Goal: Task Accomplishment & Management: Manage account settings

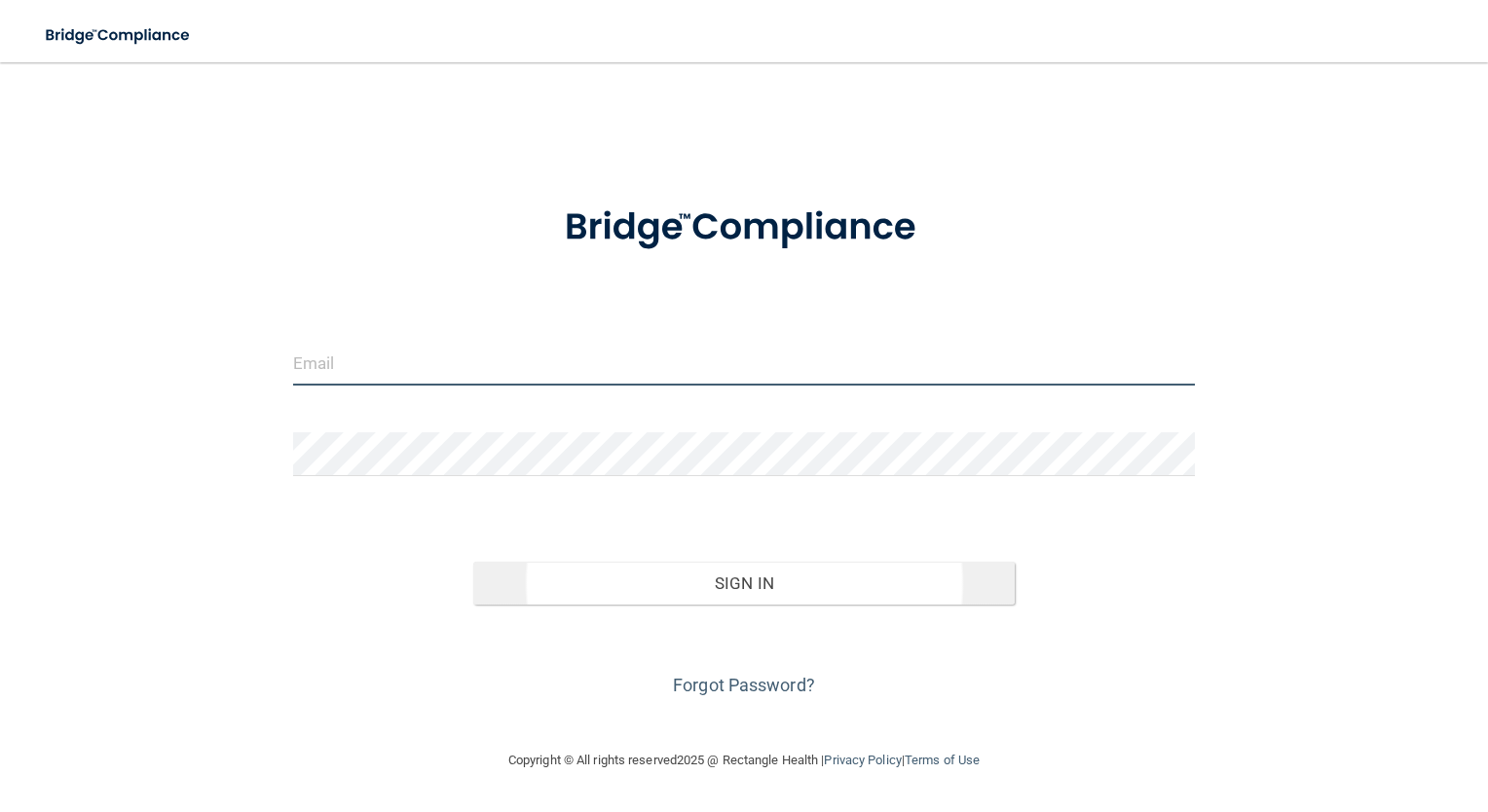
type input "[EMAIL_ADDRESS][DOMAIN_NAME]"
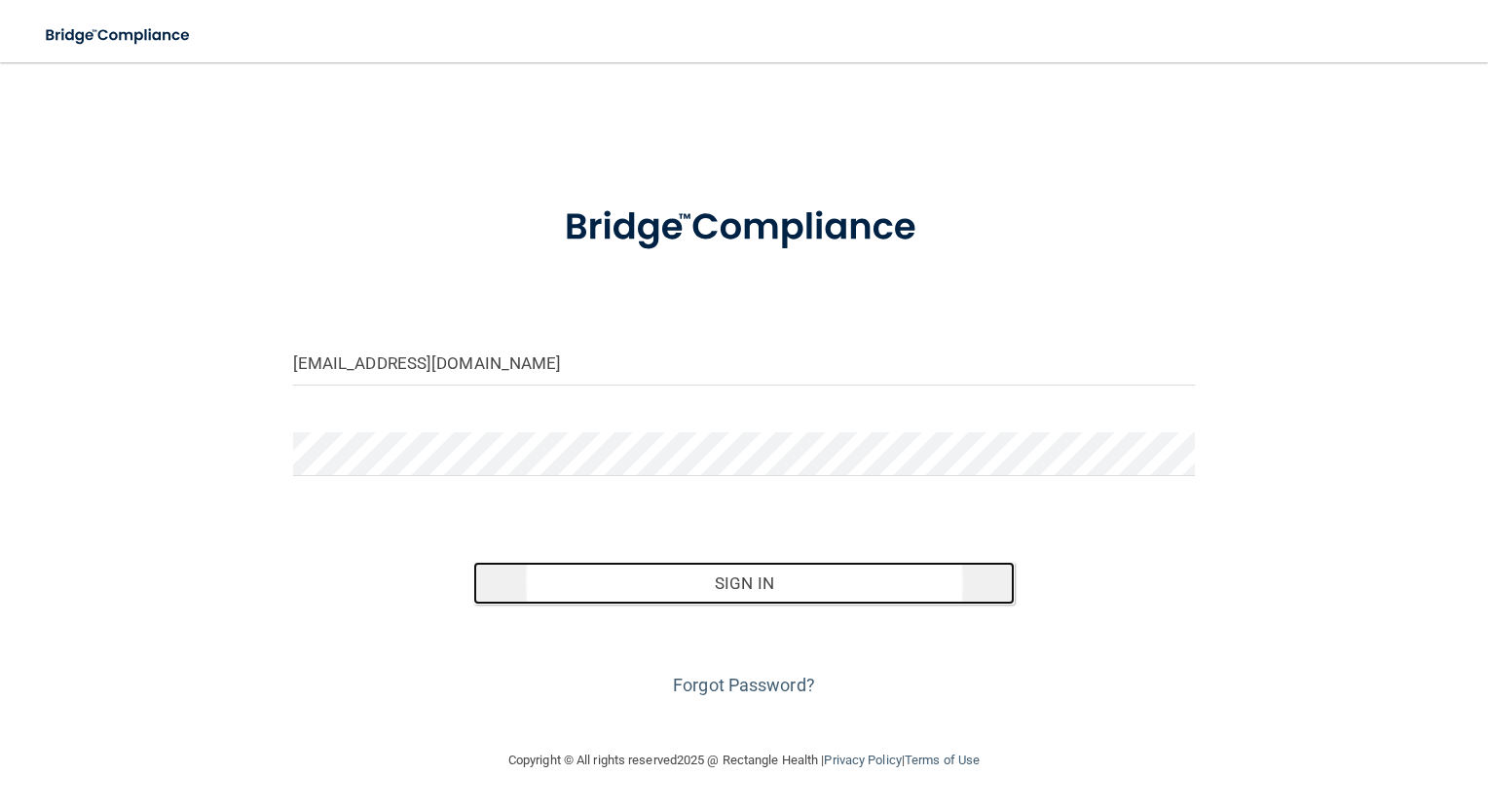
click at [872, 580] on button "Sign In" at bounding box center [744, 582] width 542 height 42
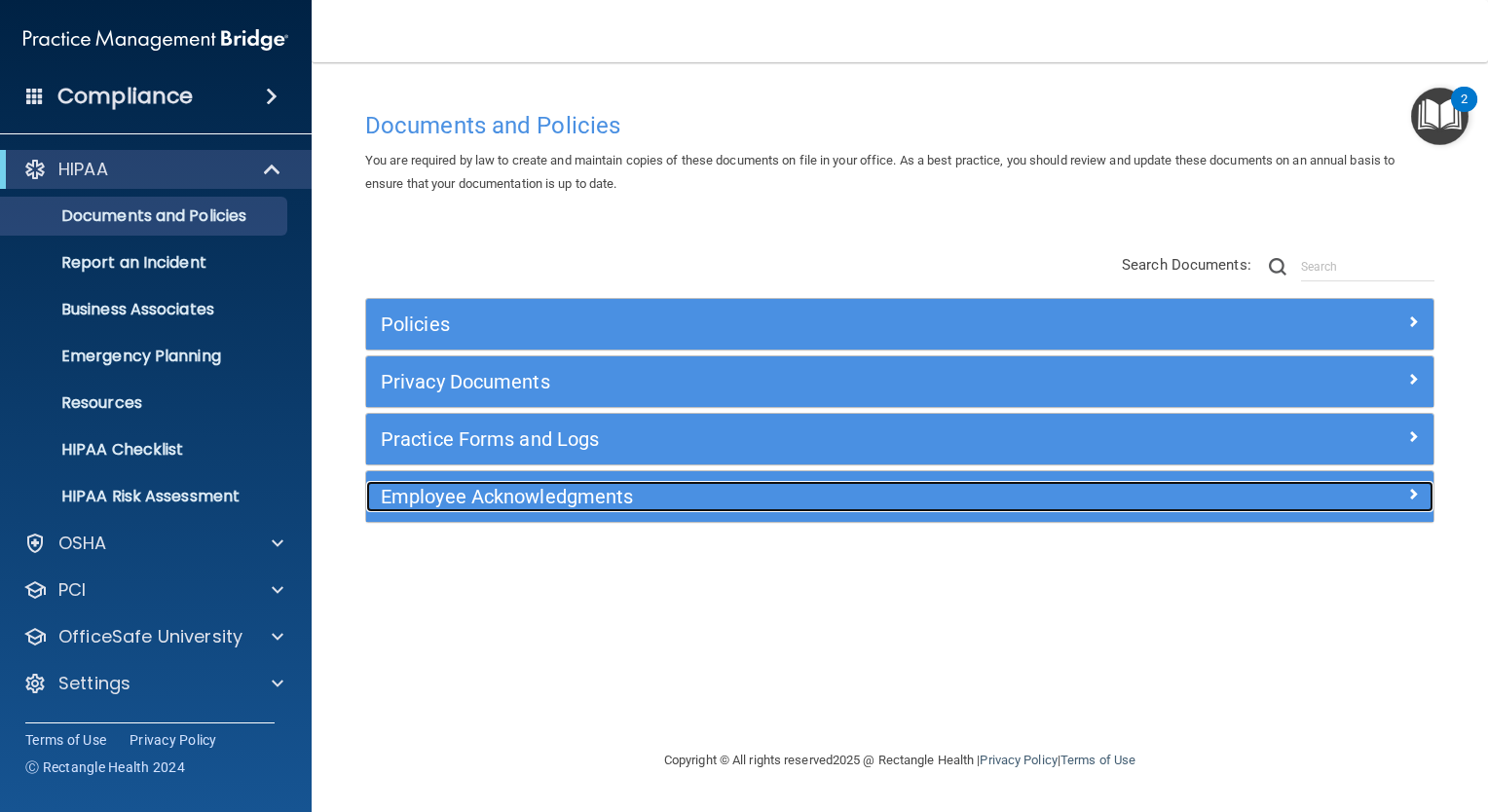
click at [1418, 487] on span at bounding box center [1413, 493] width 12 height 24
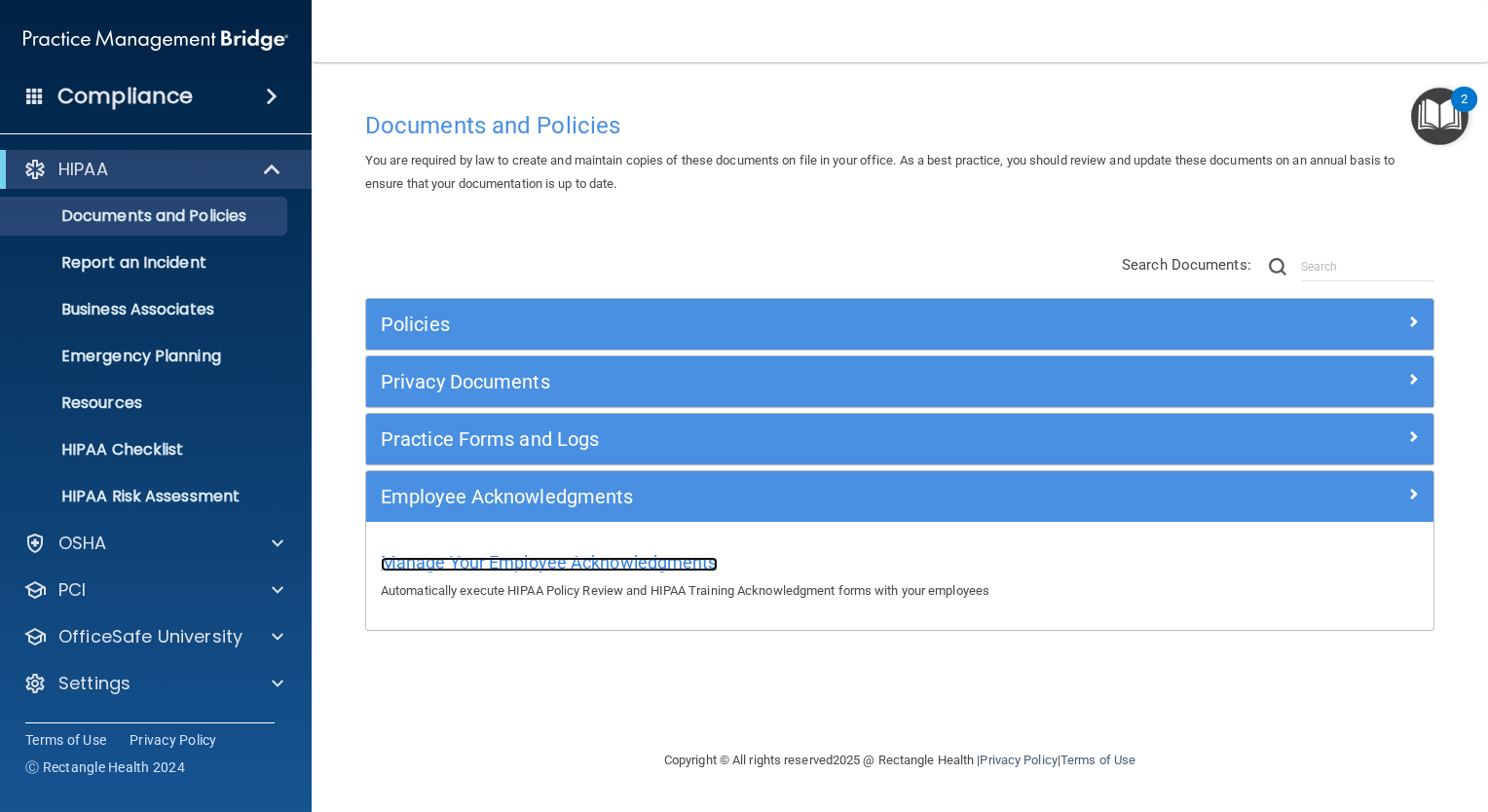
click at [593, 562] on span "Manage Your Employee Acknowledgments" at bounding box center [549, 561] width 336 height 21
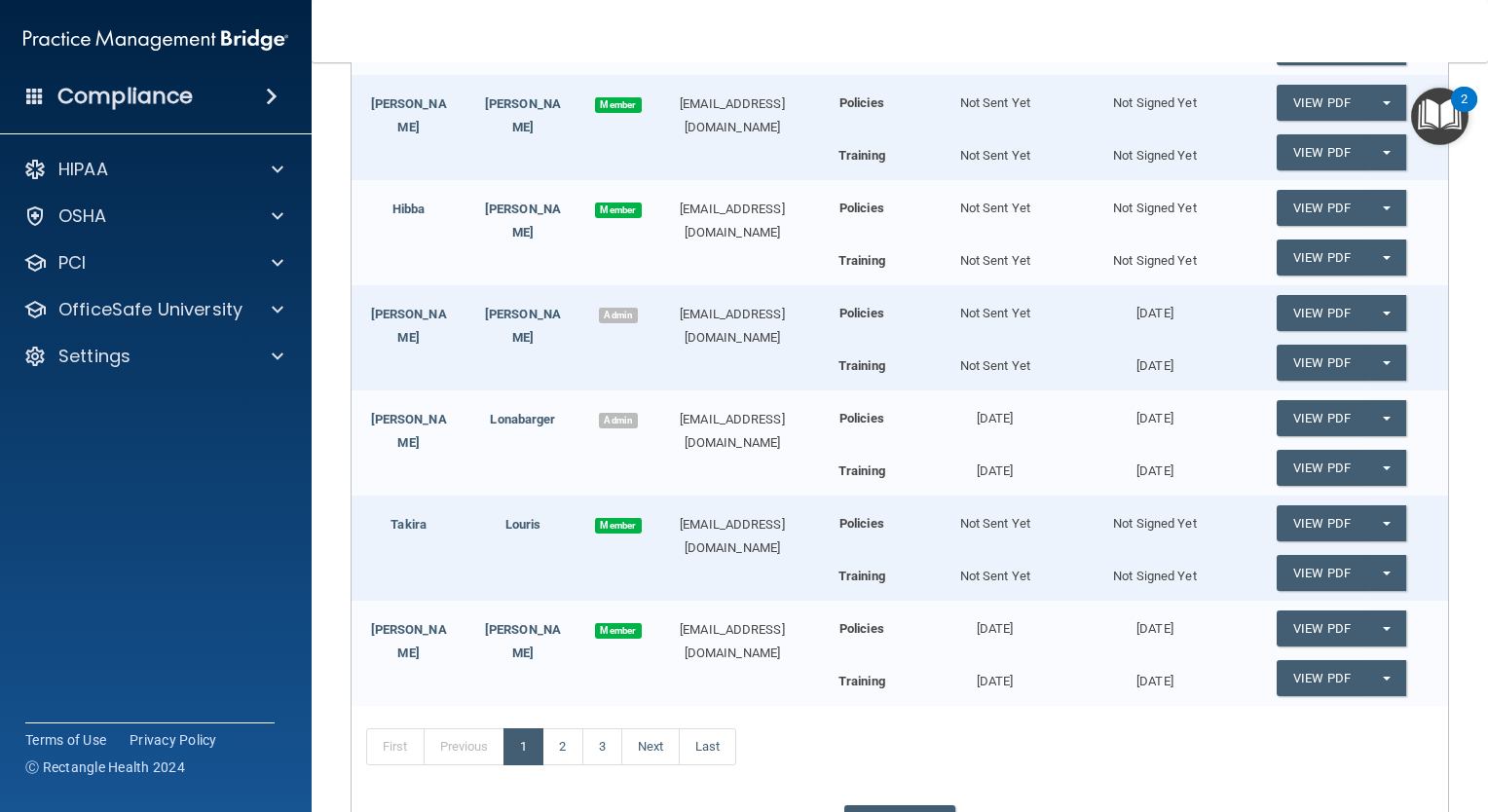
scroll to position [422, 0]
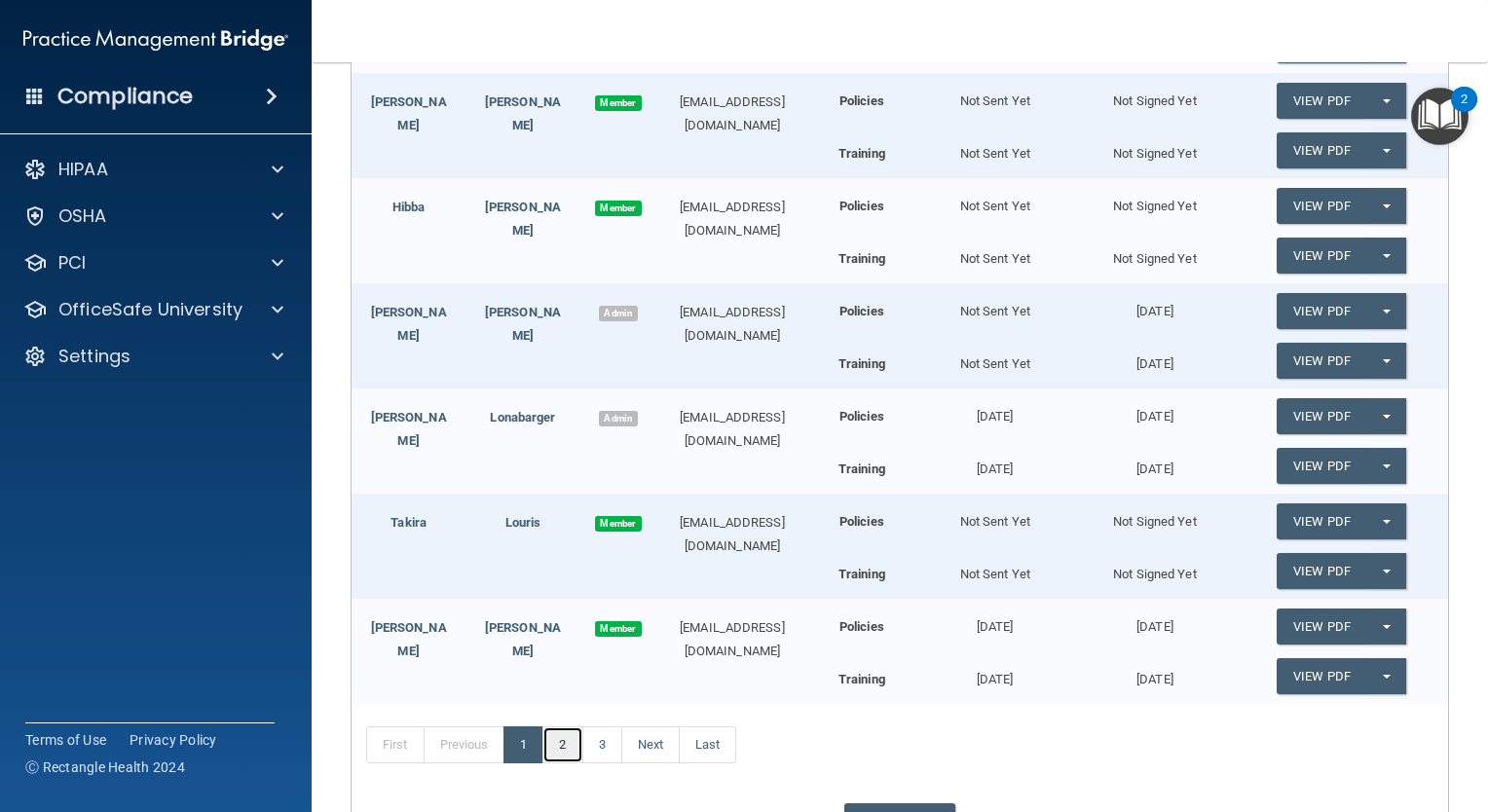
click at [553, 747] on link "2" at bounding box center [562, 744] width 39 height 37
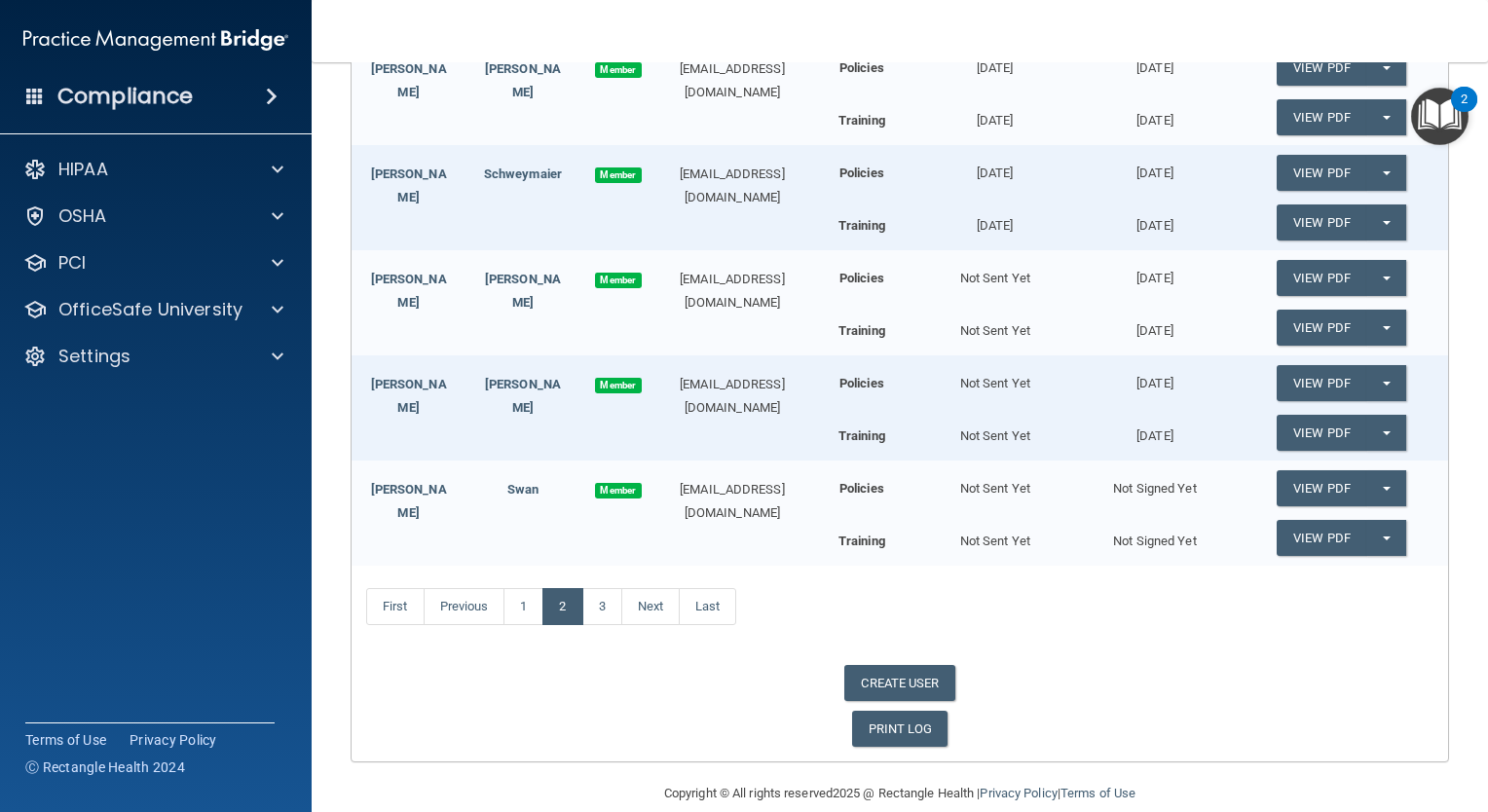
scroll to position [364, 0]
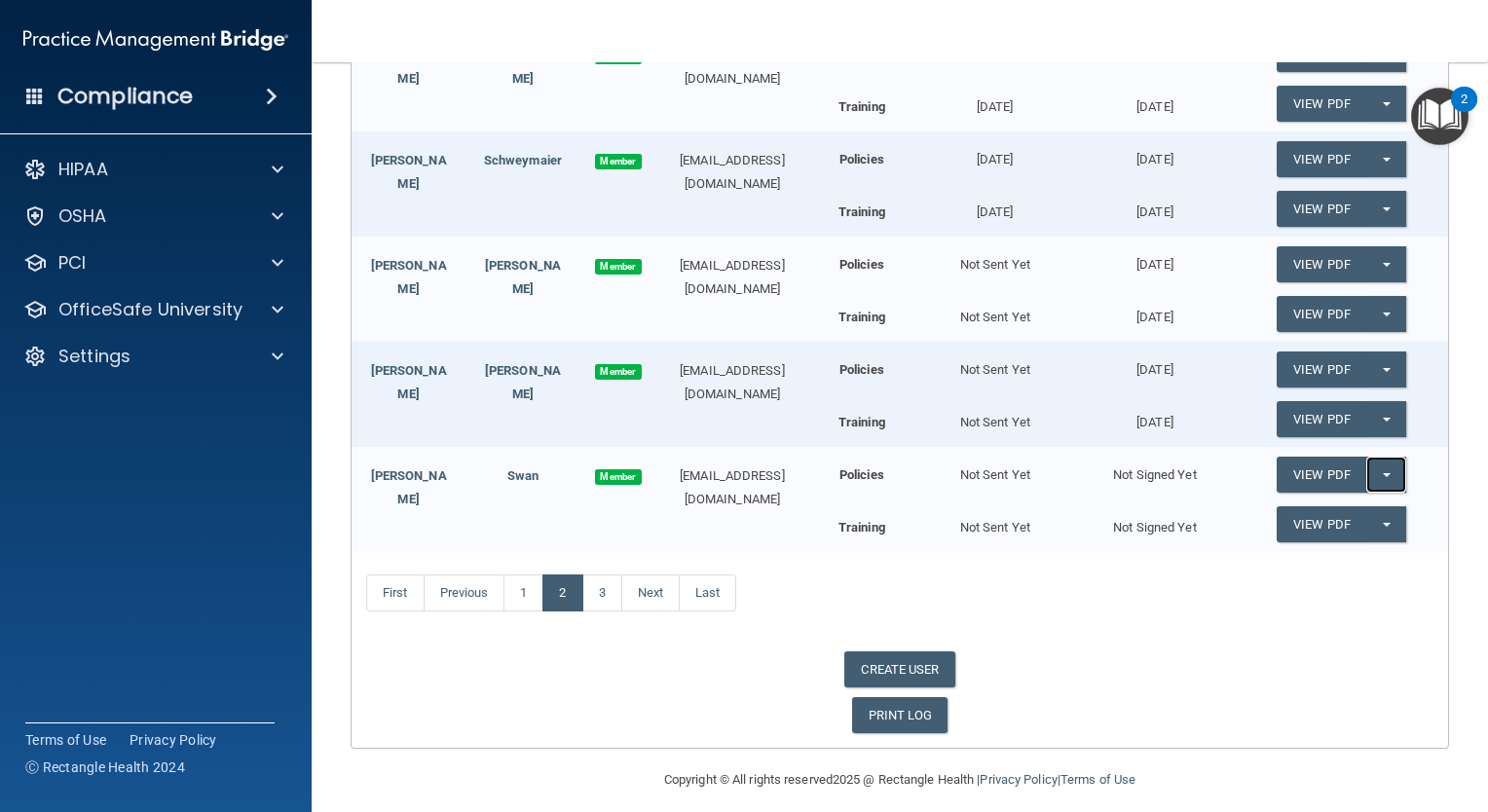
click at [1378, 470] on button "Split button!" at bounding box center [1385, 475] width 39 height 37
click at [1339, 519] on link "Send Acknowledgment" at bounding box center [1361, 514] width 169 height 30
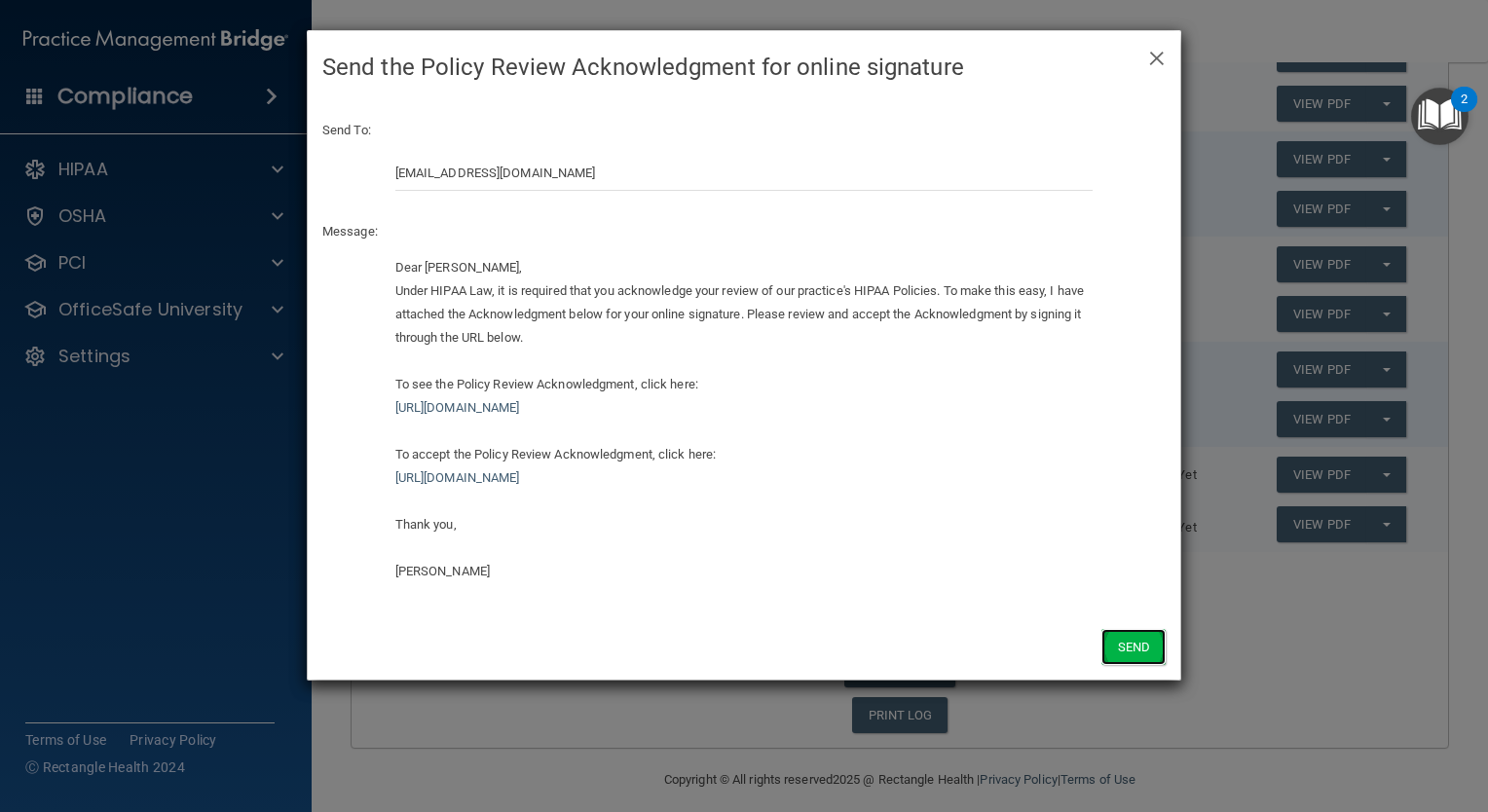
click at [1138, 639] on button "Send" at bounding box center [1133, 646] width 64 height 37
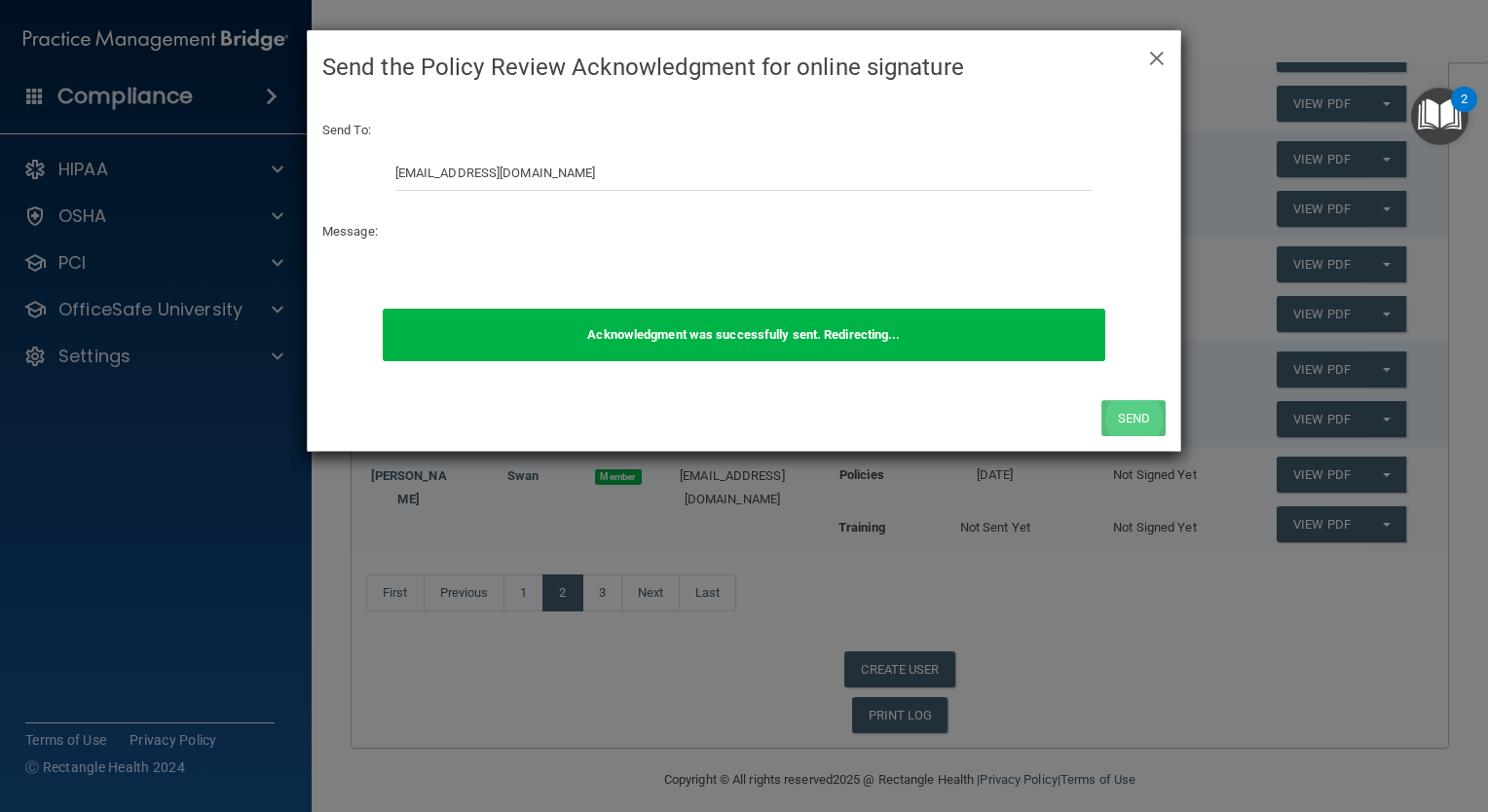
click at [1131, 418] on div "× Close Send the Policy Review Acknowledgment for online signature Send To: [EM…" at bounding box center [744, 406] width 1488 height 812
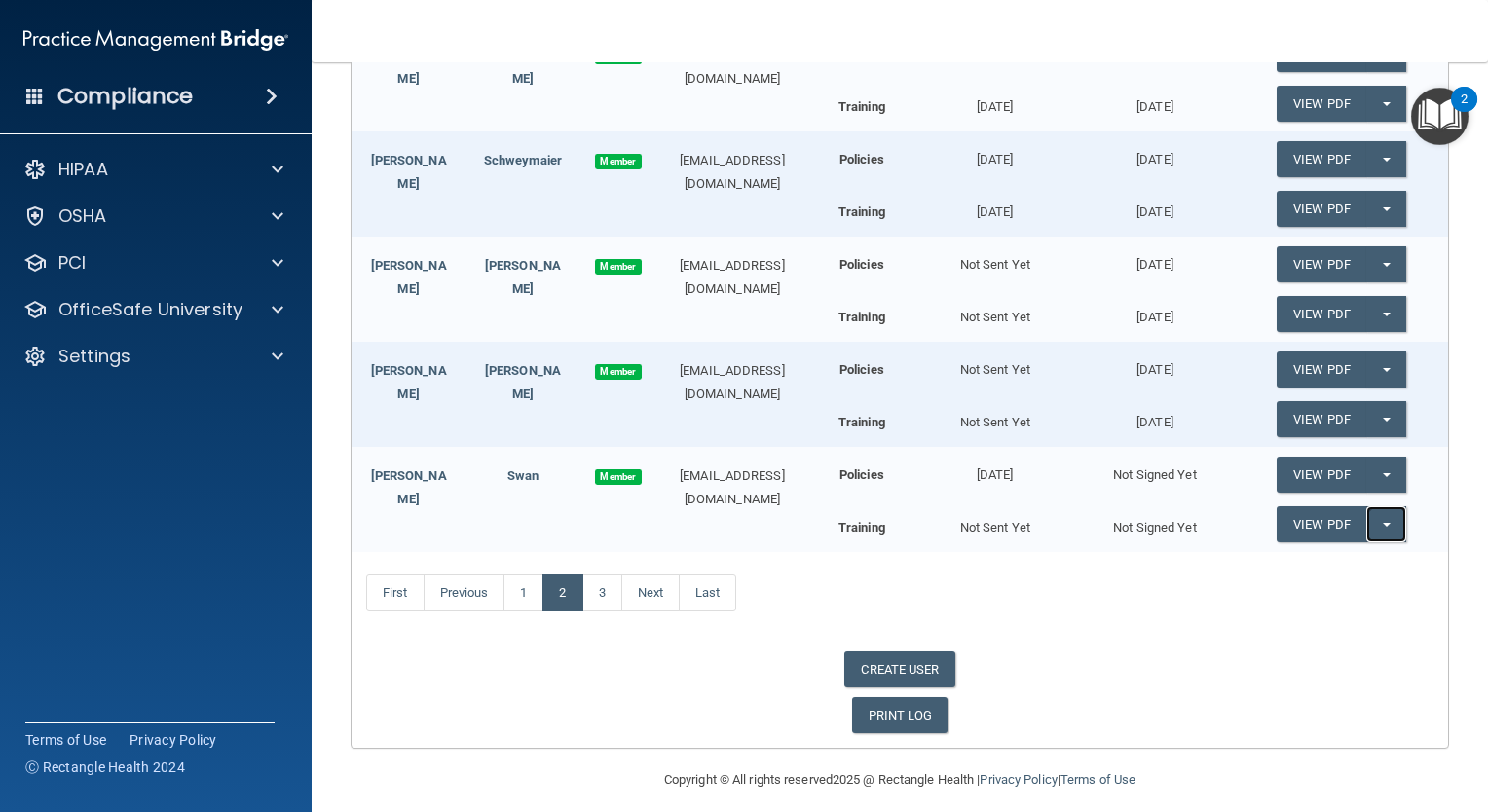
click at [1382, 523] on span "button" at bounding box center [1386, 525] width 8 height 4
click at [1340, 555] on link "Send Acknowledgment PDF" at bounding box center [1374, 563] width 194 height 30
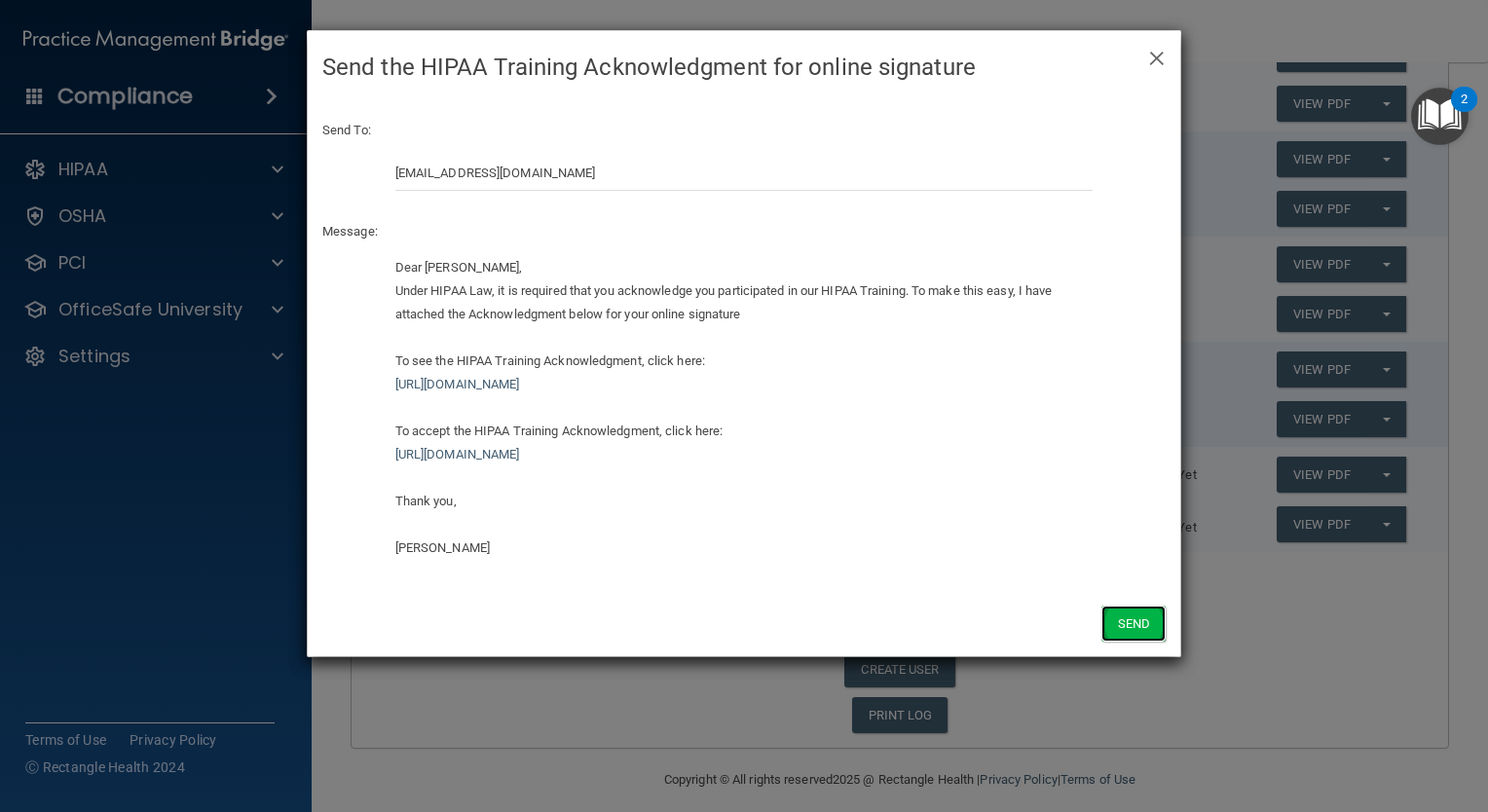
click at [1114, 624] on button "Send" at bounding box center [1133, 624] width 64 height 37
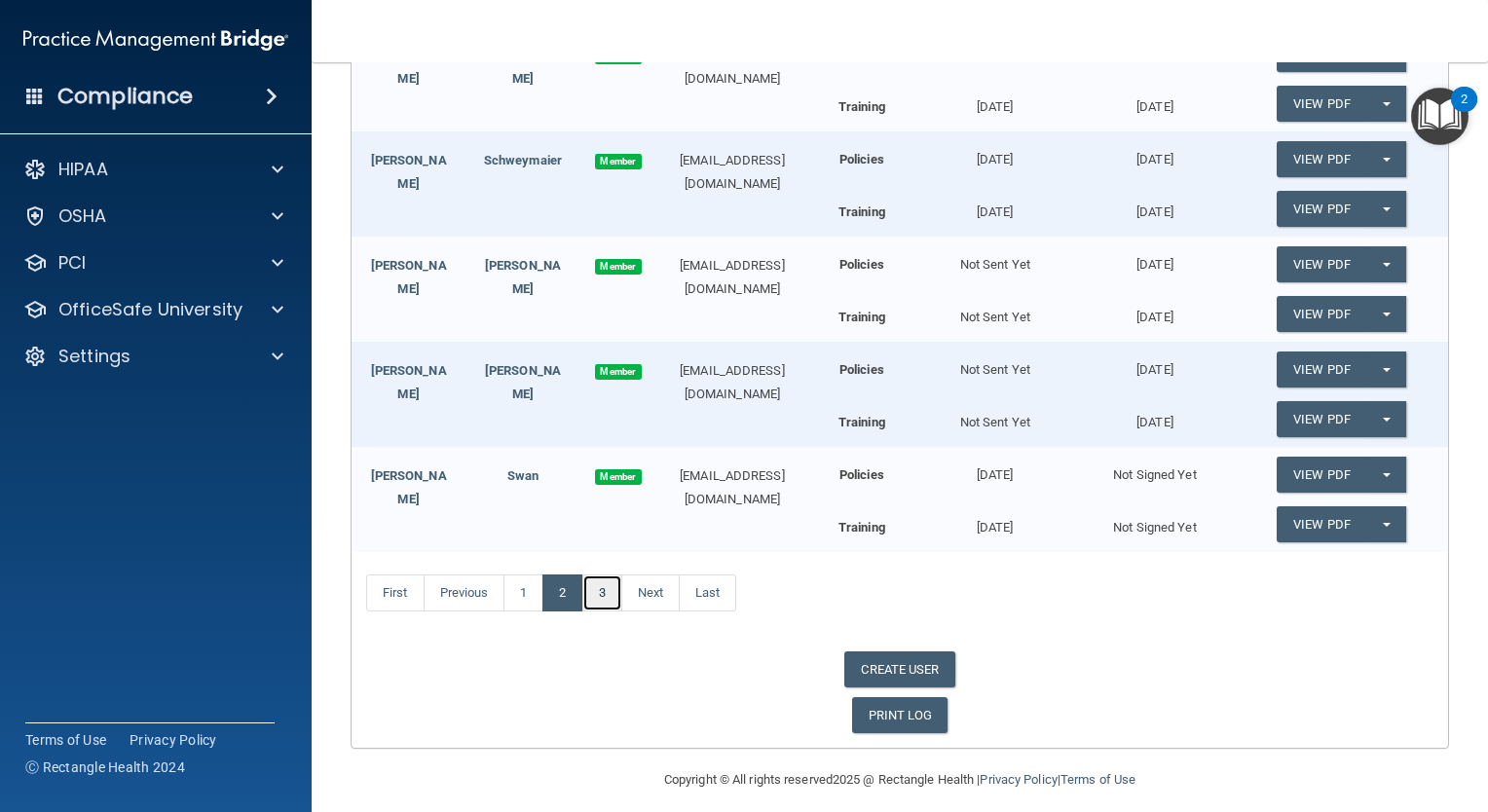
click at [607, 590] on link "3" at bounding box center [602, 592] width 39 height 37
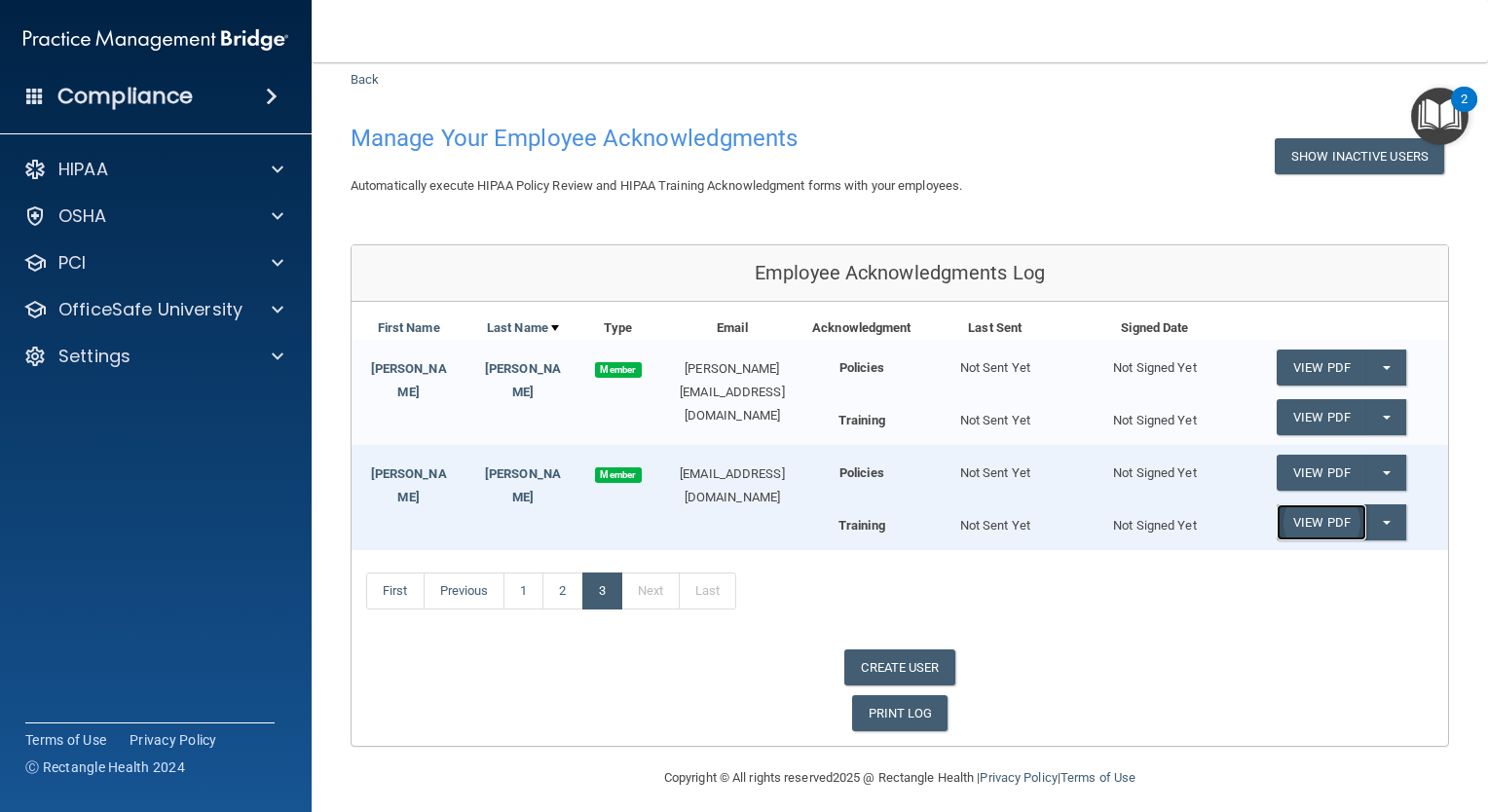
click at [1332, 517] on link "View PDF" at bounding box center [1321, 522] width 90 height 37
click at [1382, 472] on span "button" at bounding box center [1386, 474] width 8 height 4
click at [1336, 508] on link "Send Acknowledgment" at bounding box center [1361, 512] width 169 height 30
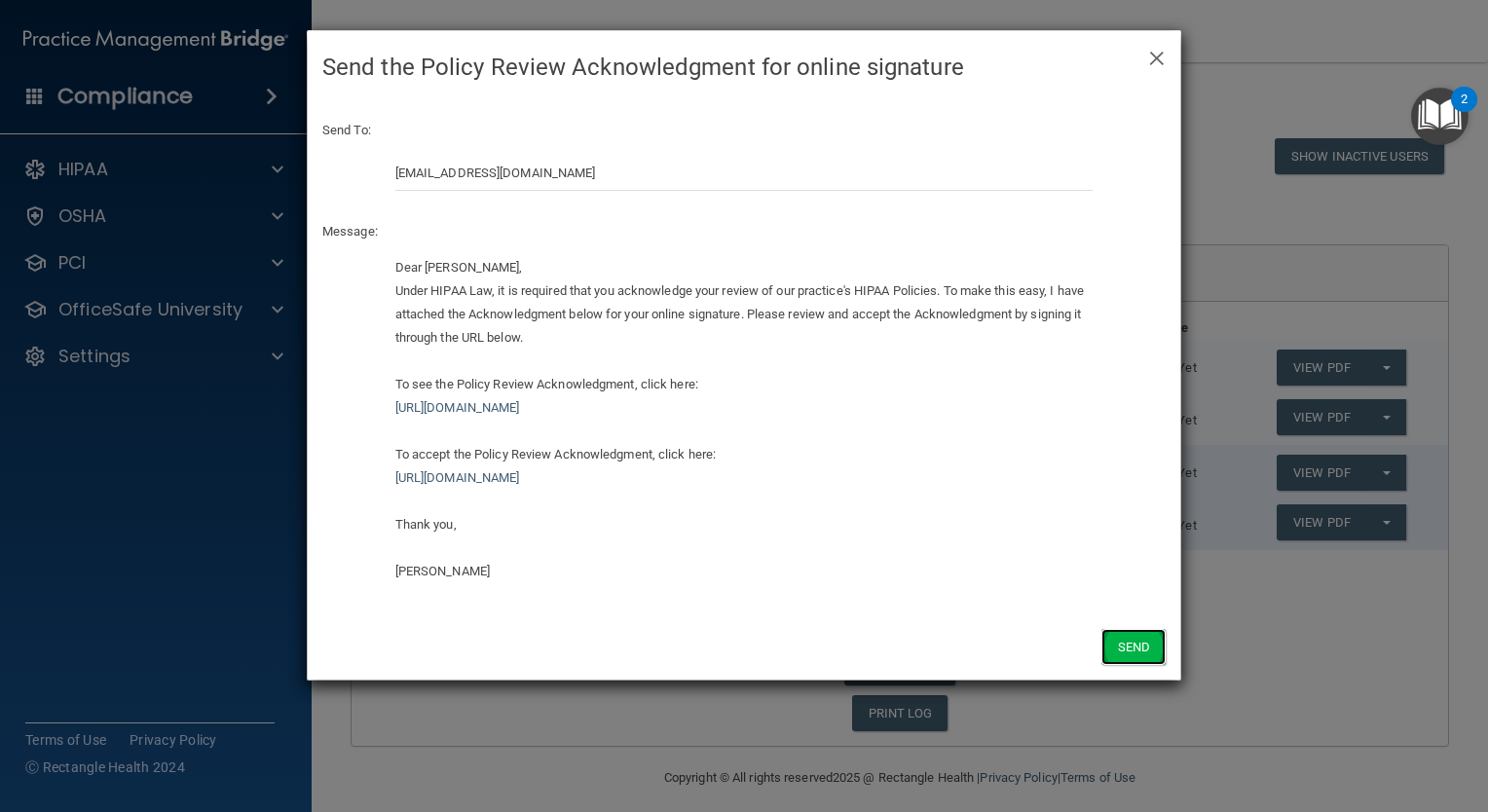
click at [1130, 652] on button "Send" at bounding box center [1133, 646] width 64 height 37
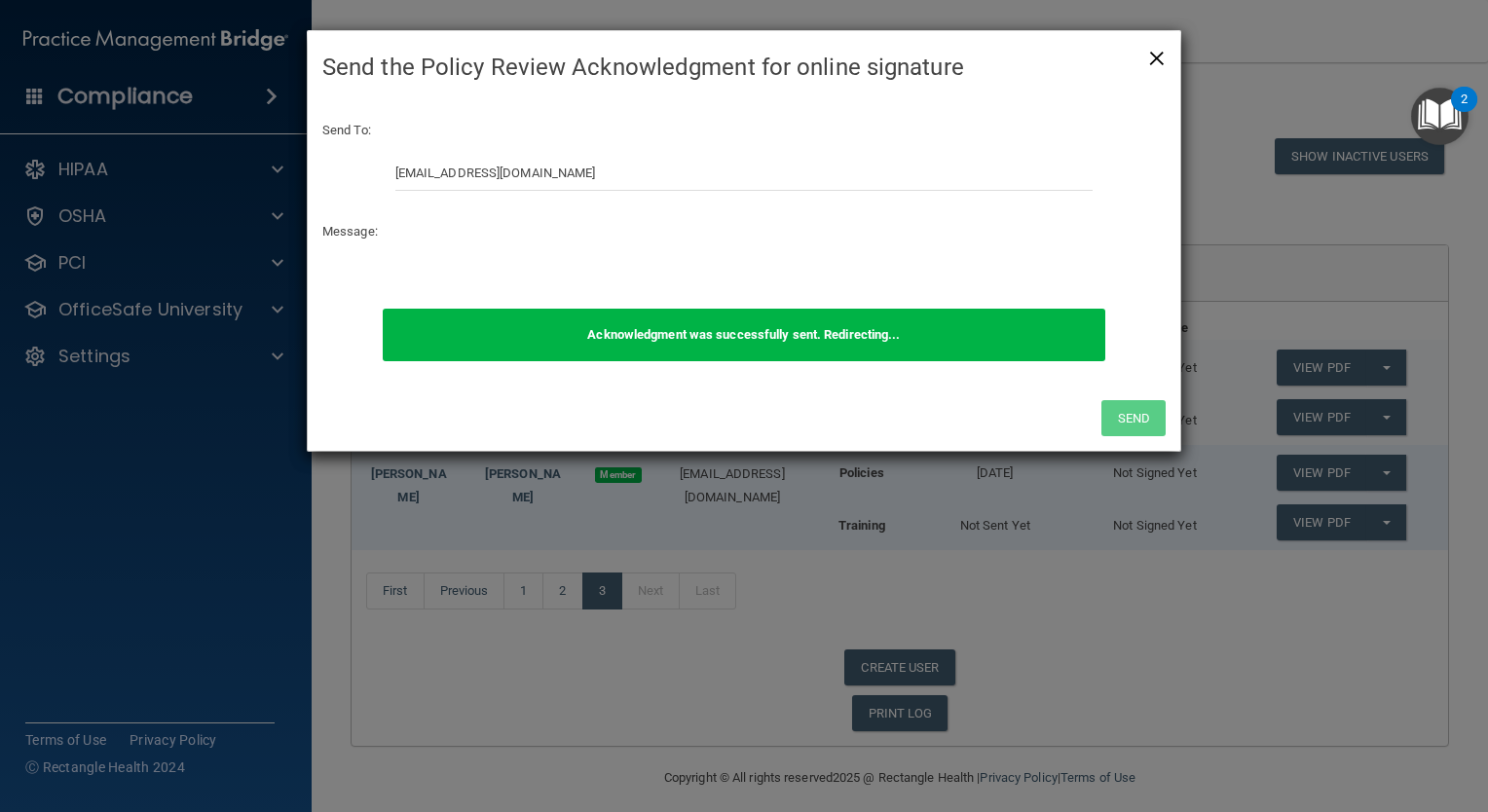
click at [1158, 53] on span "×" at bounding box center [1156, 55] width 18 height 38
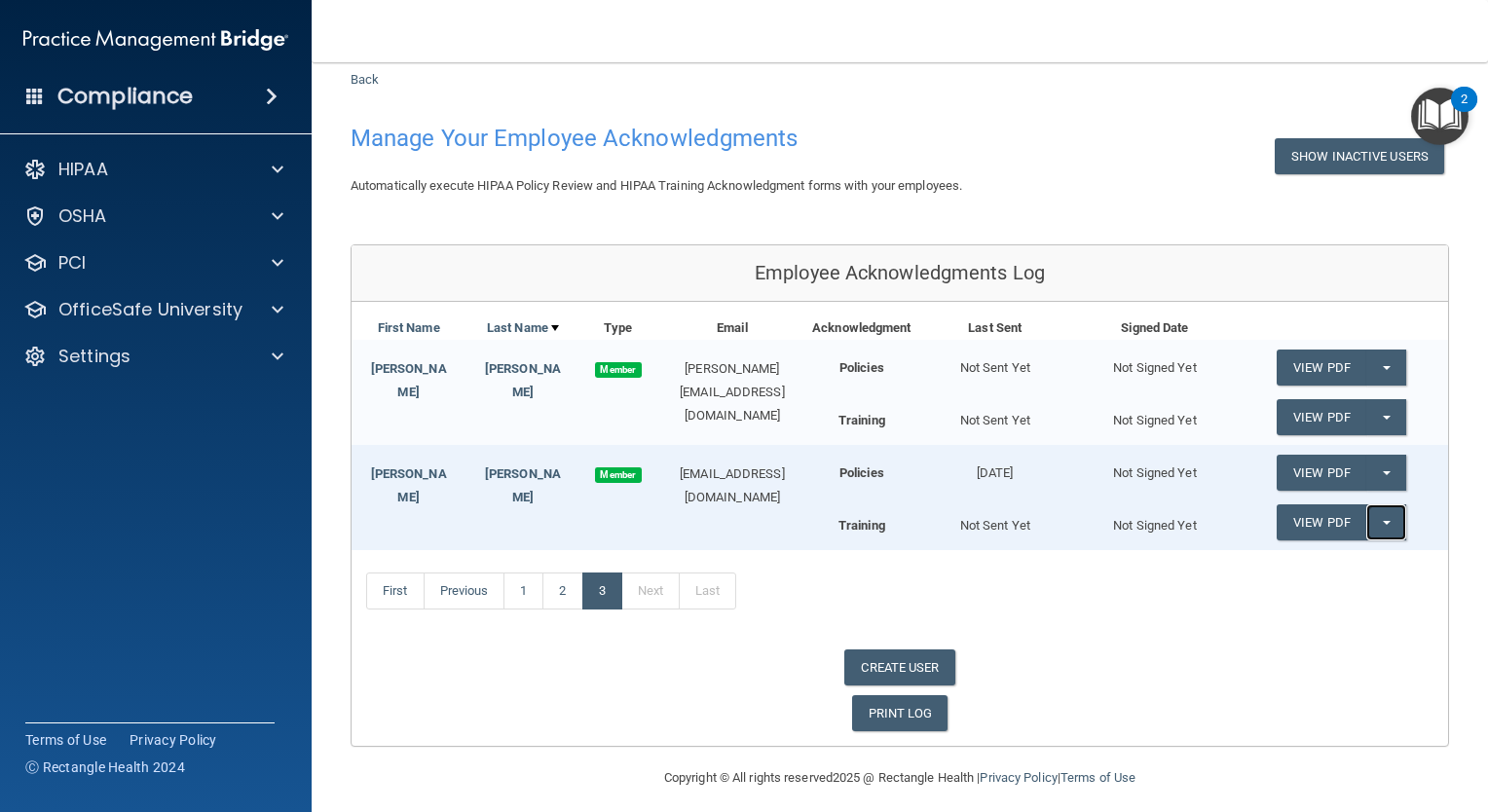
click at [1382, 522] on span "button" at bounding box center [1386, 523] width 8 height 4
click at [1368, 513] on button "Split button!" at bounding box center [1385, 522] width 39 height 37
click at [1371, 528] on button "Split button!" at bounding box center [1385, 522] width 39 height 37
click at [1360, 559] on link "Send Acknowledgment PDF" at bounding box center [1374, 562] width 194 height 30
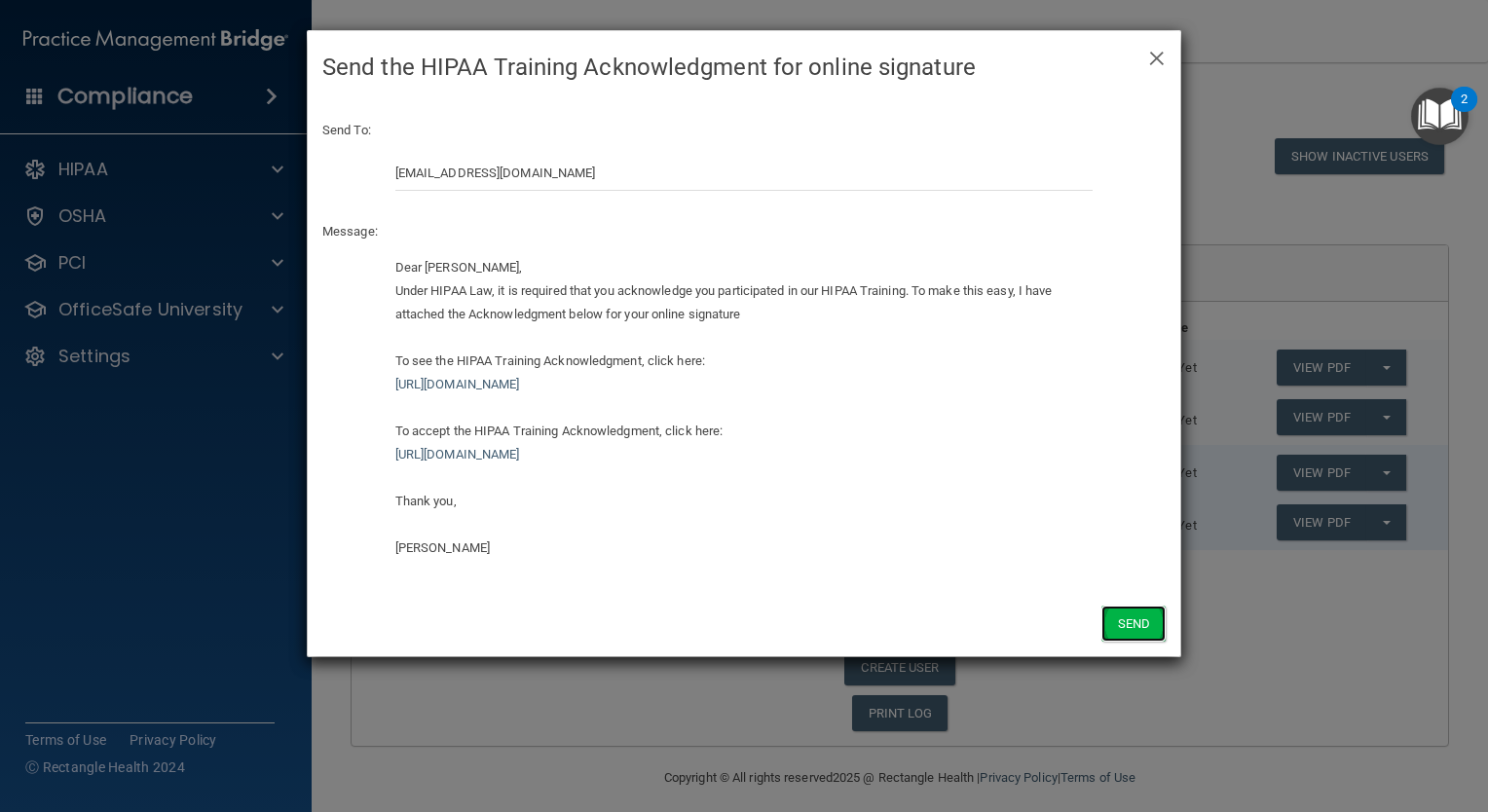
click at [1132, 624] on button "Send" at bounding box center [1133, 624] width 64 height 37
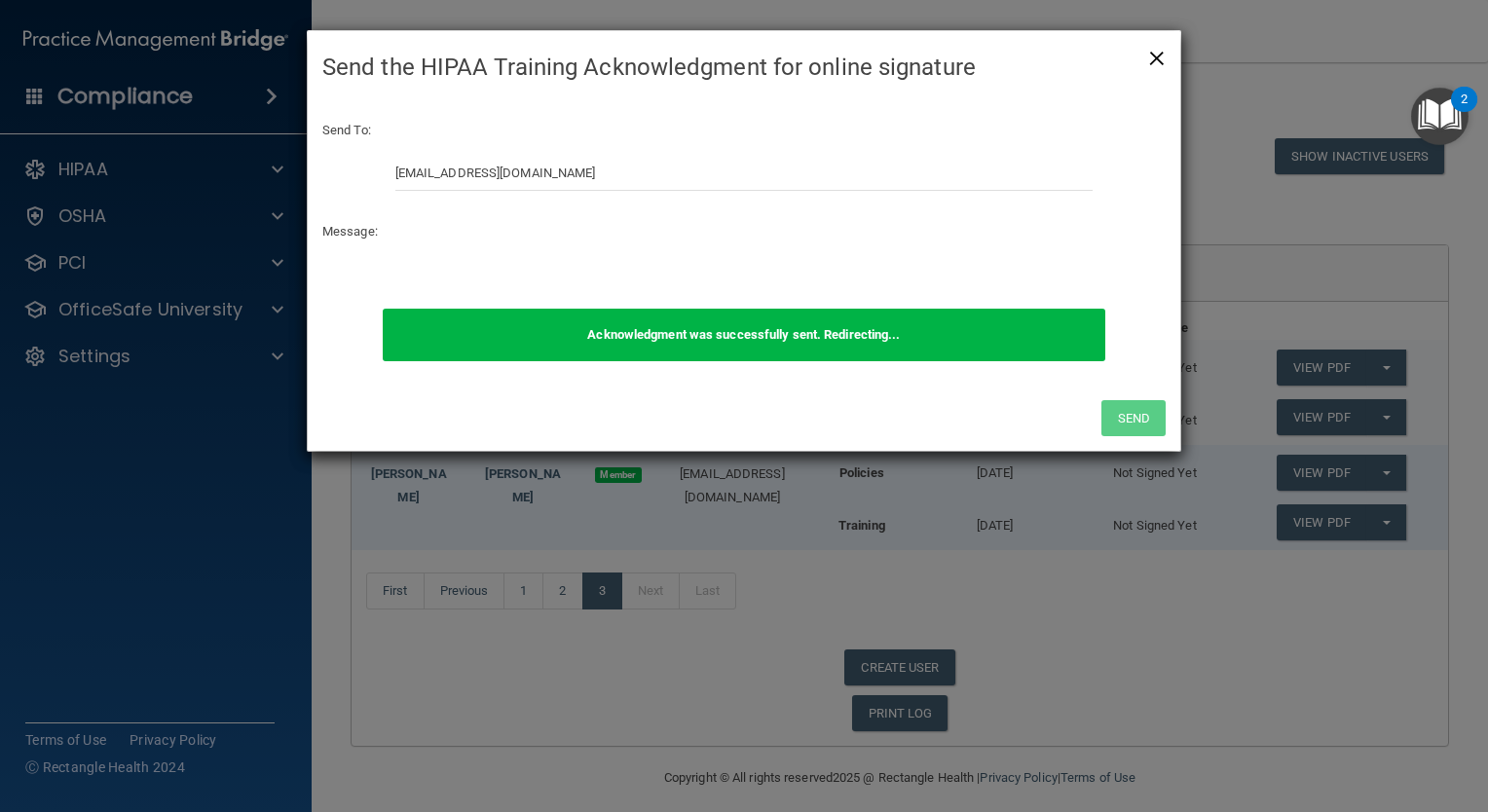
click at [1159, 52] on span "×" at bounding box center [1156, 55] width 18 height 38
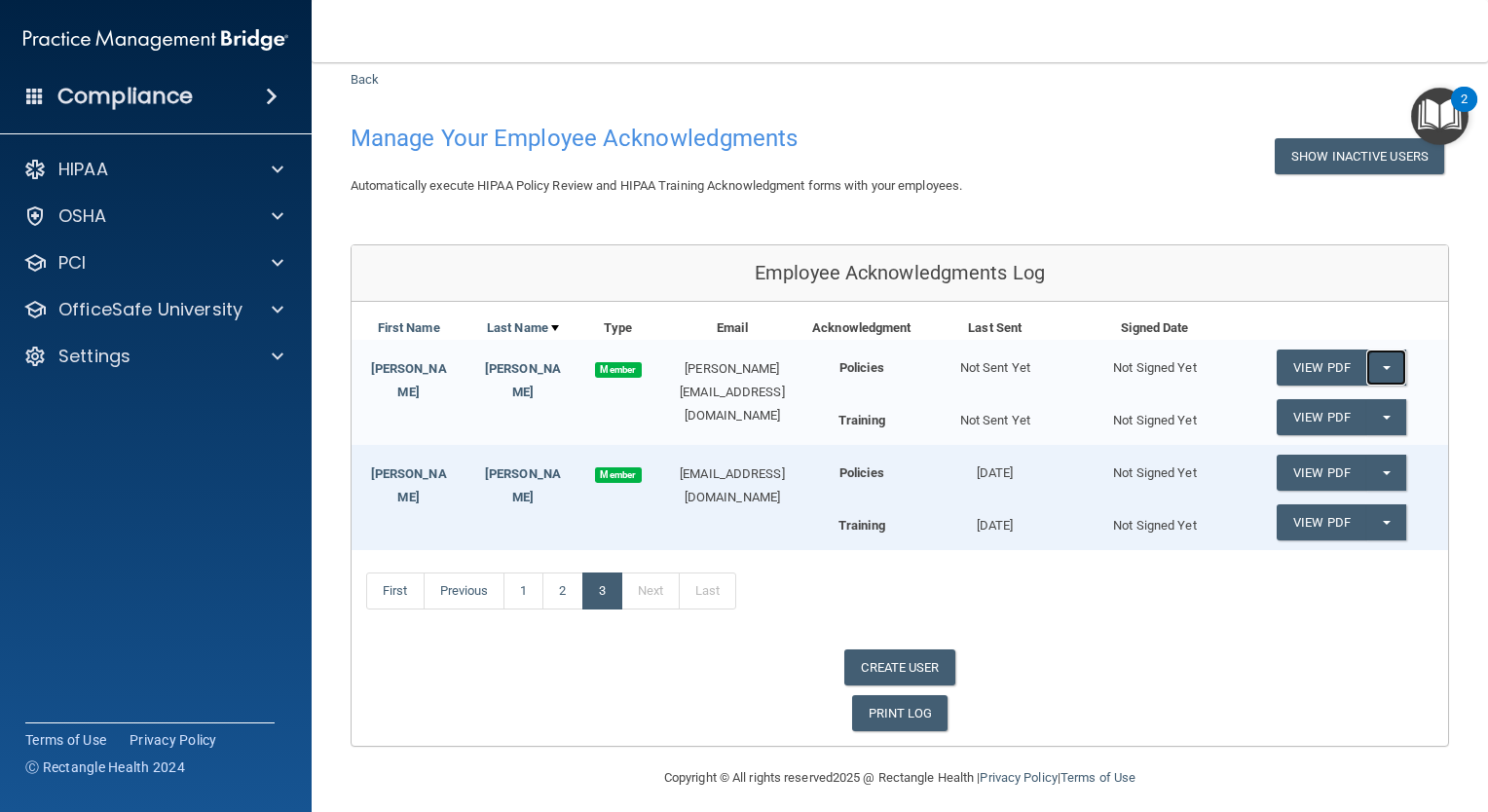
click at [1370, 372] on button "Split button!" at bounding box center [1385, 367] width 39 height 37
click at [1357, 404] on link "Send Acknowledgment" at bounding box center [1361, 407] width 169 height 30
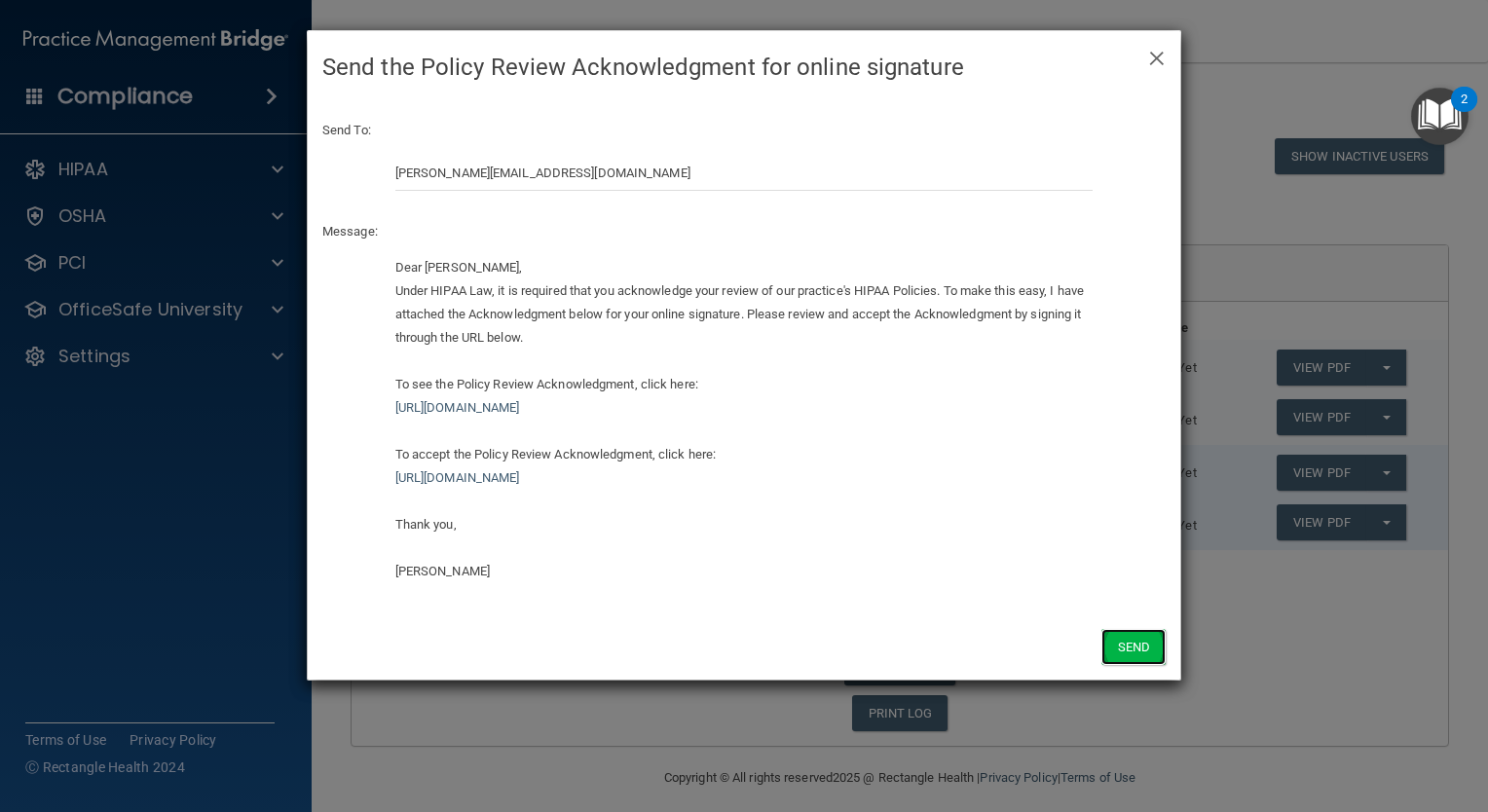
click at [1152, 648] on button "Send" at bounding box center [1133, 646] width 64 height 37
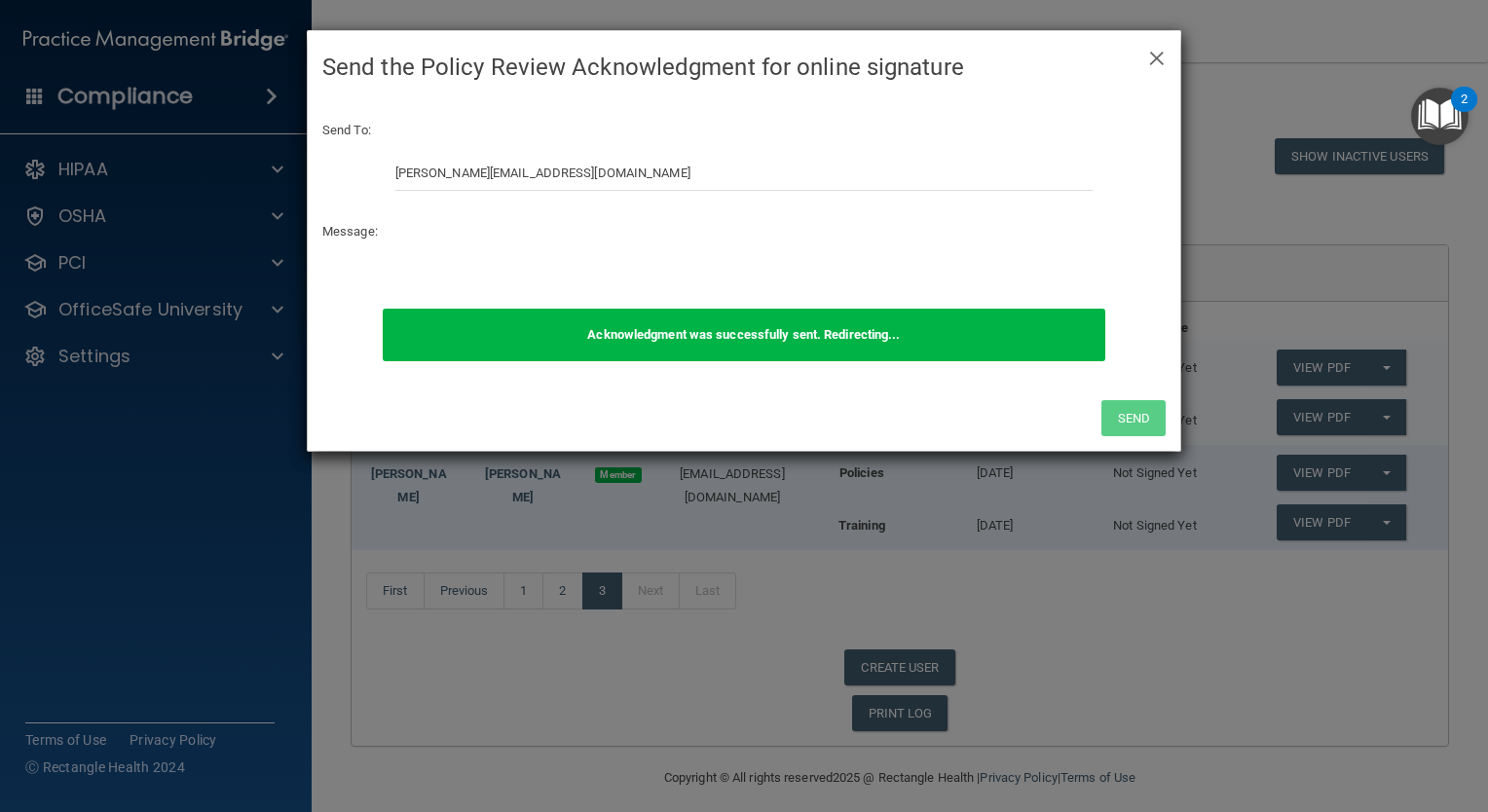
click at [1145, 37] on div "× Close Send the Policy Review Acknowledgment for online signature" at bounding box center [744, 68] width 872 height 73
click at [1156, 57] on span "×" at bounding box center [1156, 55] width 18 height 38
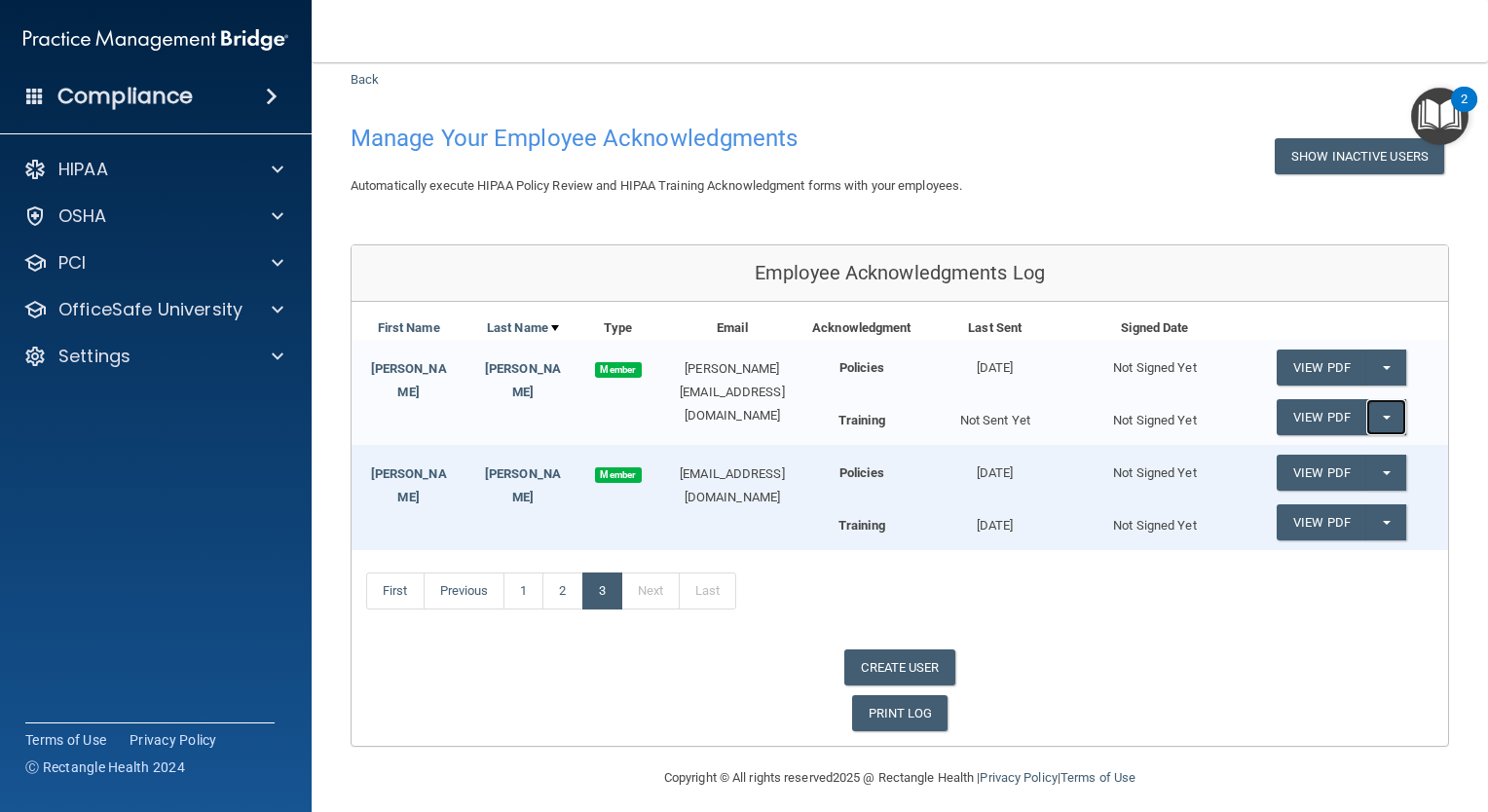
click at [1378, 401] on button "Split button!" at bounding box center [1385, 417] width 39 height 37
click at [1352, 452] on link "Send Acknowledgment PDF" at bounding box center [1374, 457] width 194 height 30
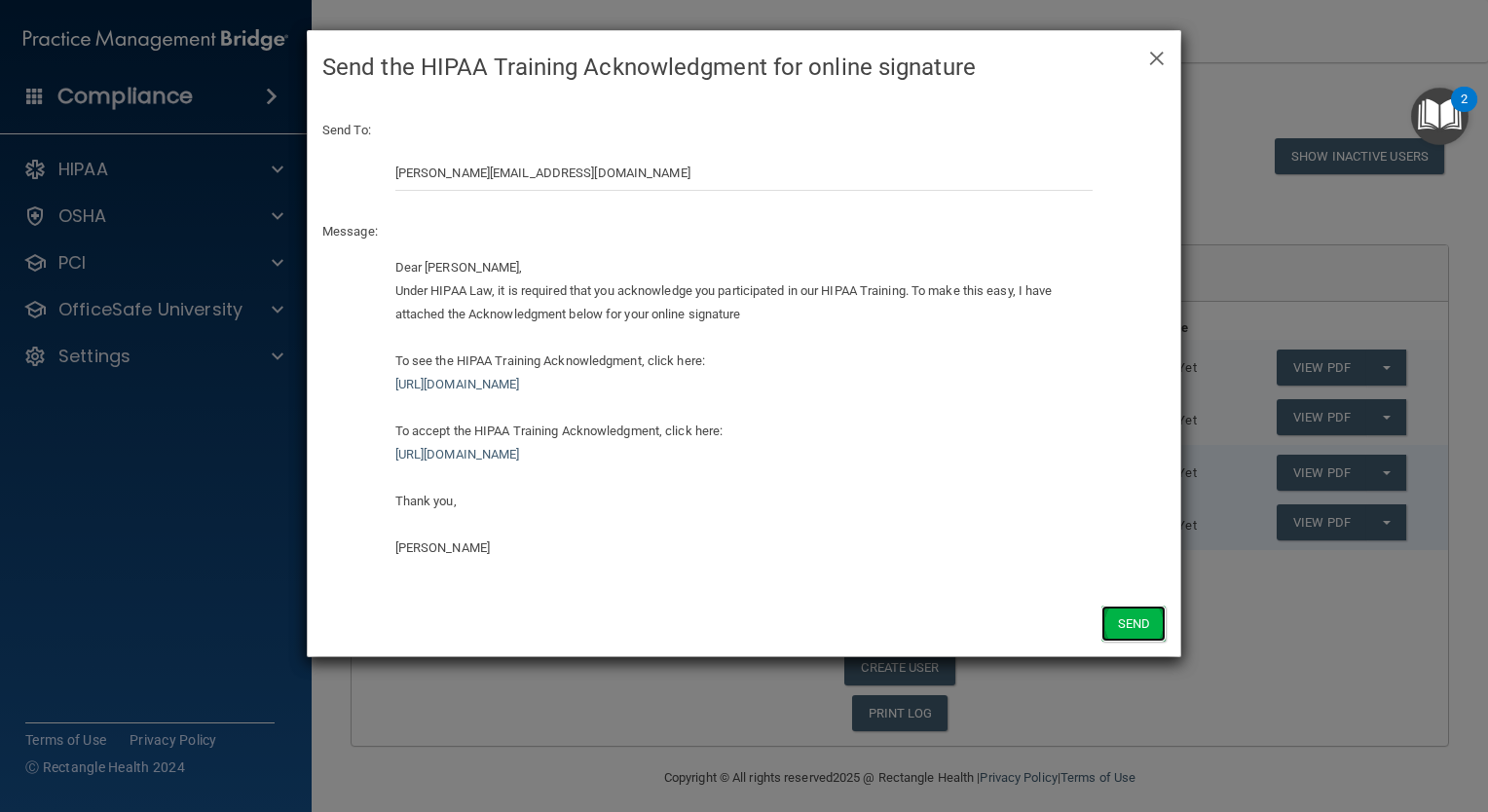
click at [1138, 616] on button "Send" at bounding box center [1133, 624] width 64 height 37
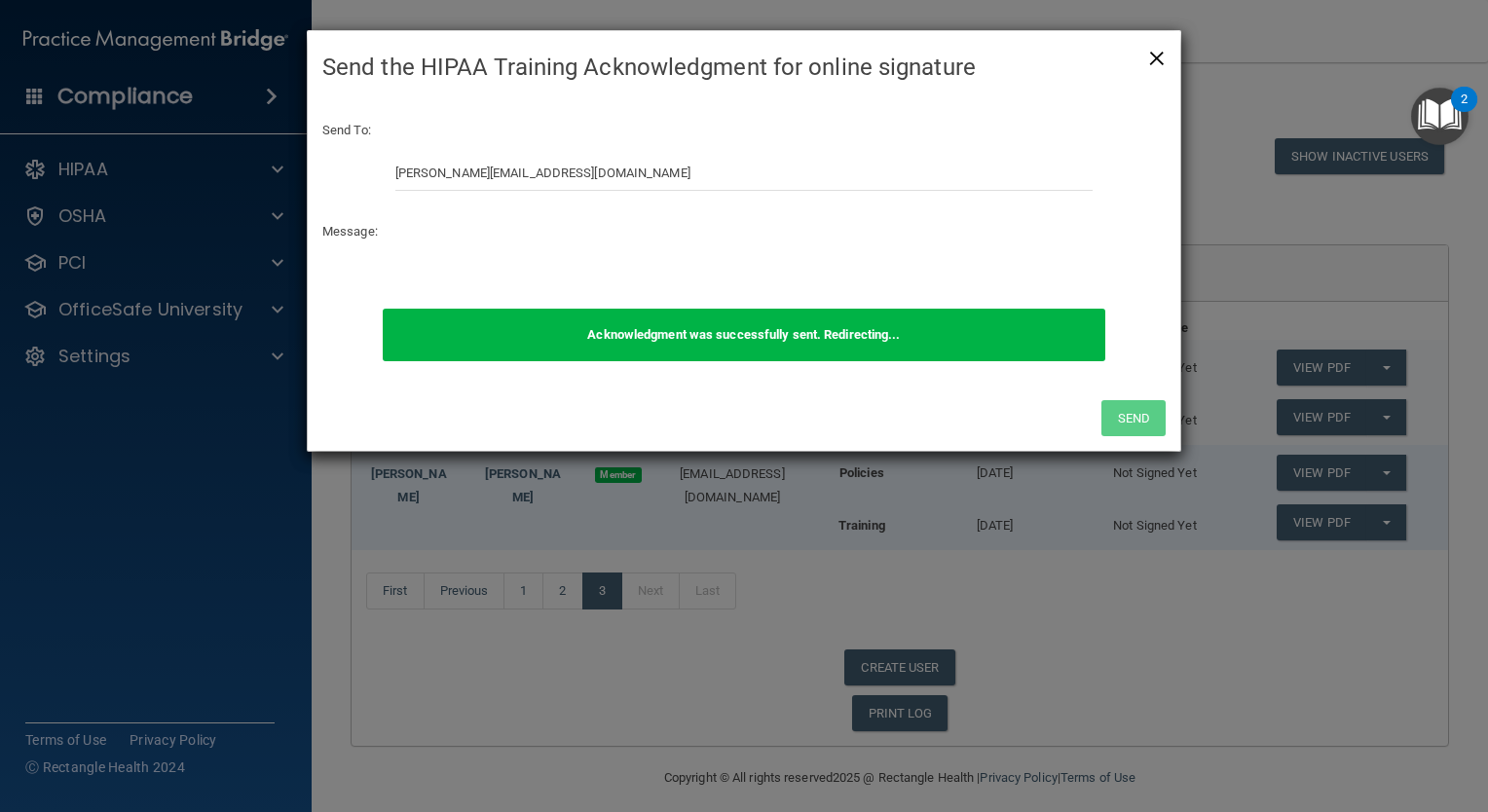
click at [1152, 57] on span "×" at bounding box center [1156, 55] width 18 height 38
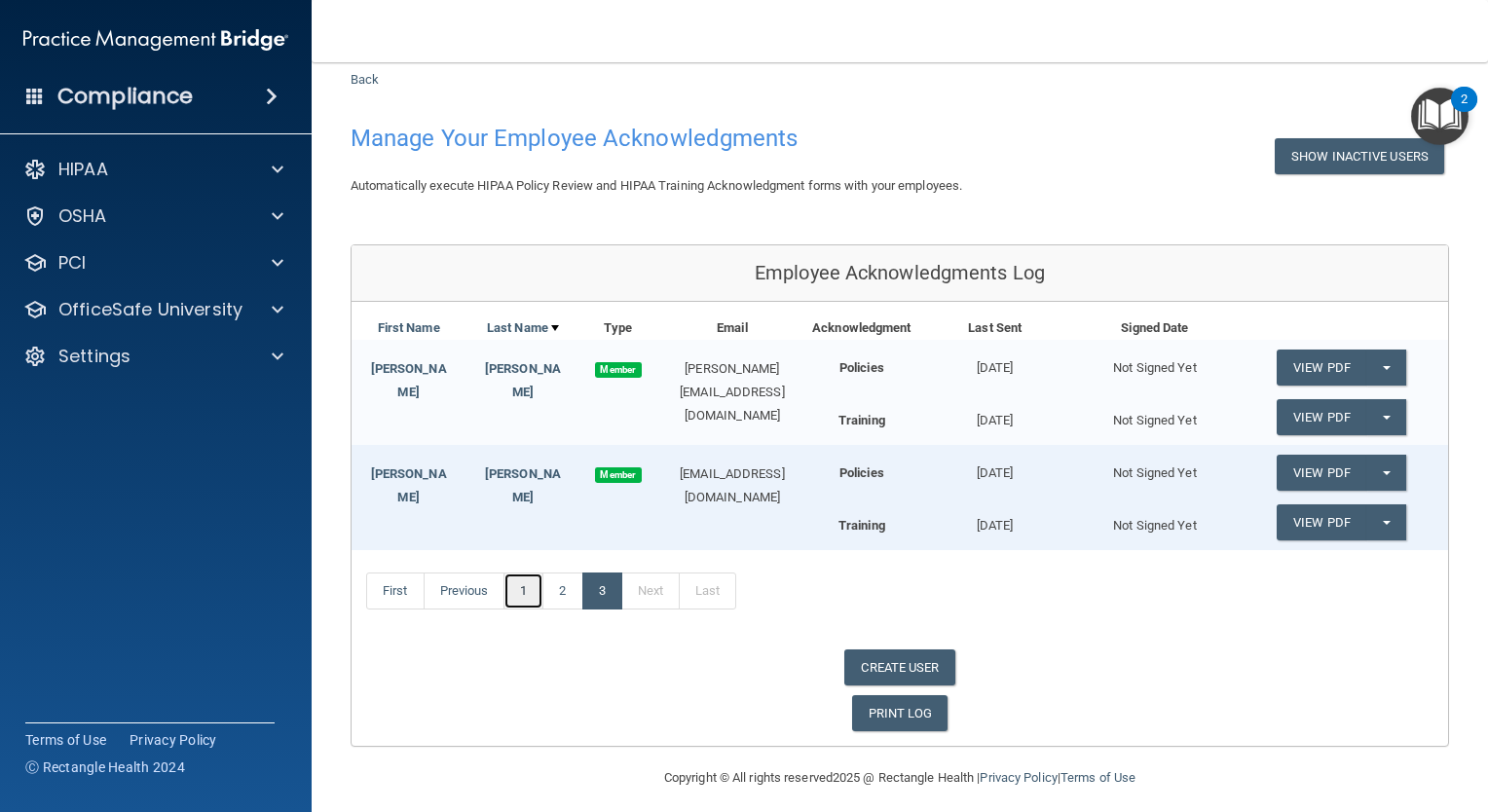
click at [519, 577] on link "1" at bounding box center [523, 590] width 39 height 37
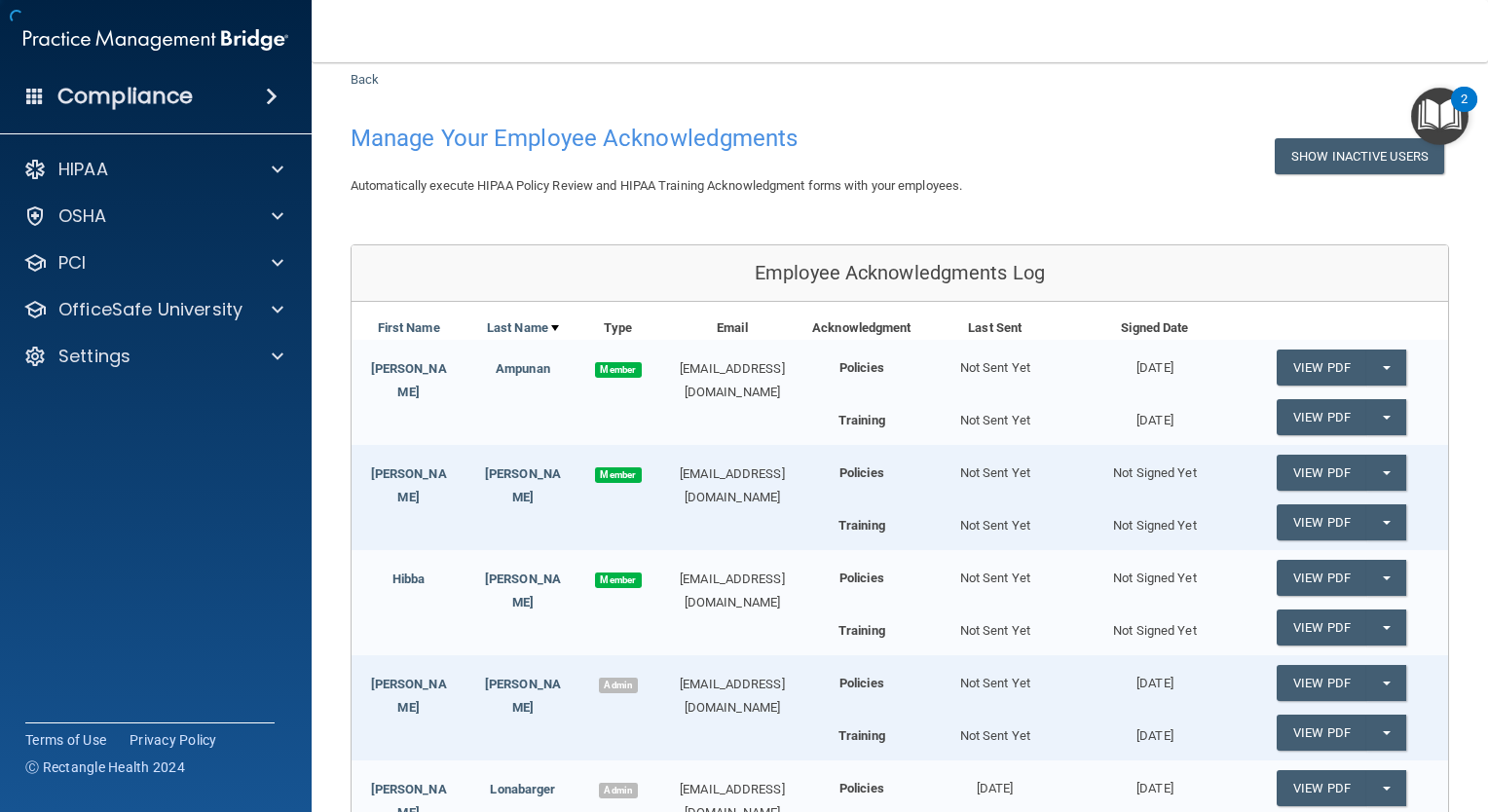
scroll to position [573, 0]
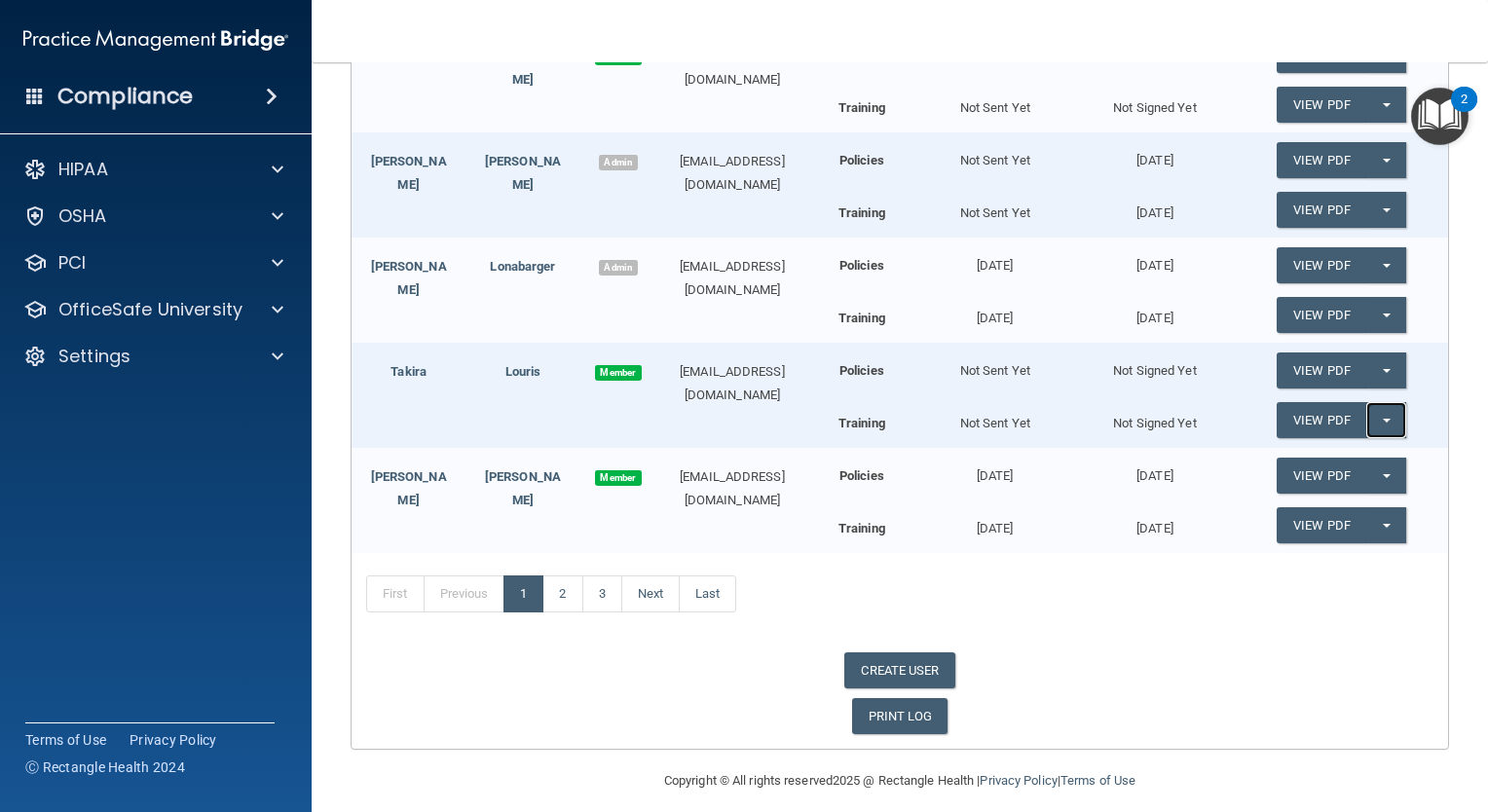
click at [1378, 409] on button "Split button!" at bounding box center [1385, 420] width 39 height 37
click at [1348, 455] on link "Send Acknowledgment PDF" at bounding box center [1374, 460] width 194 height 30
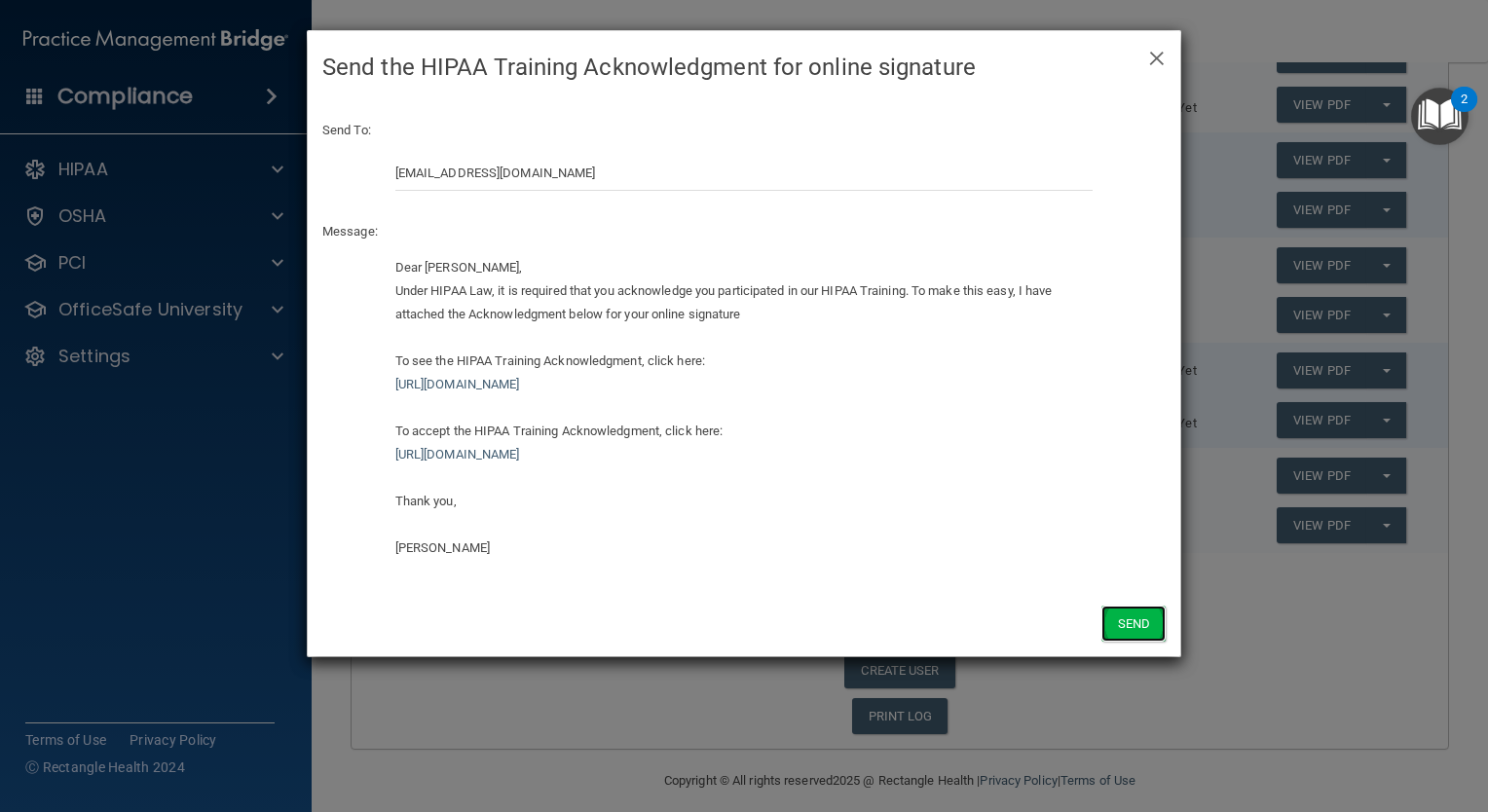
click at [1126, 622] on button "Send" at bounding box center [1133, 624] width 64 height 37
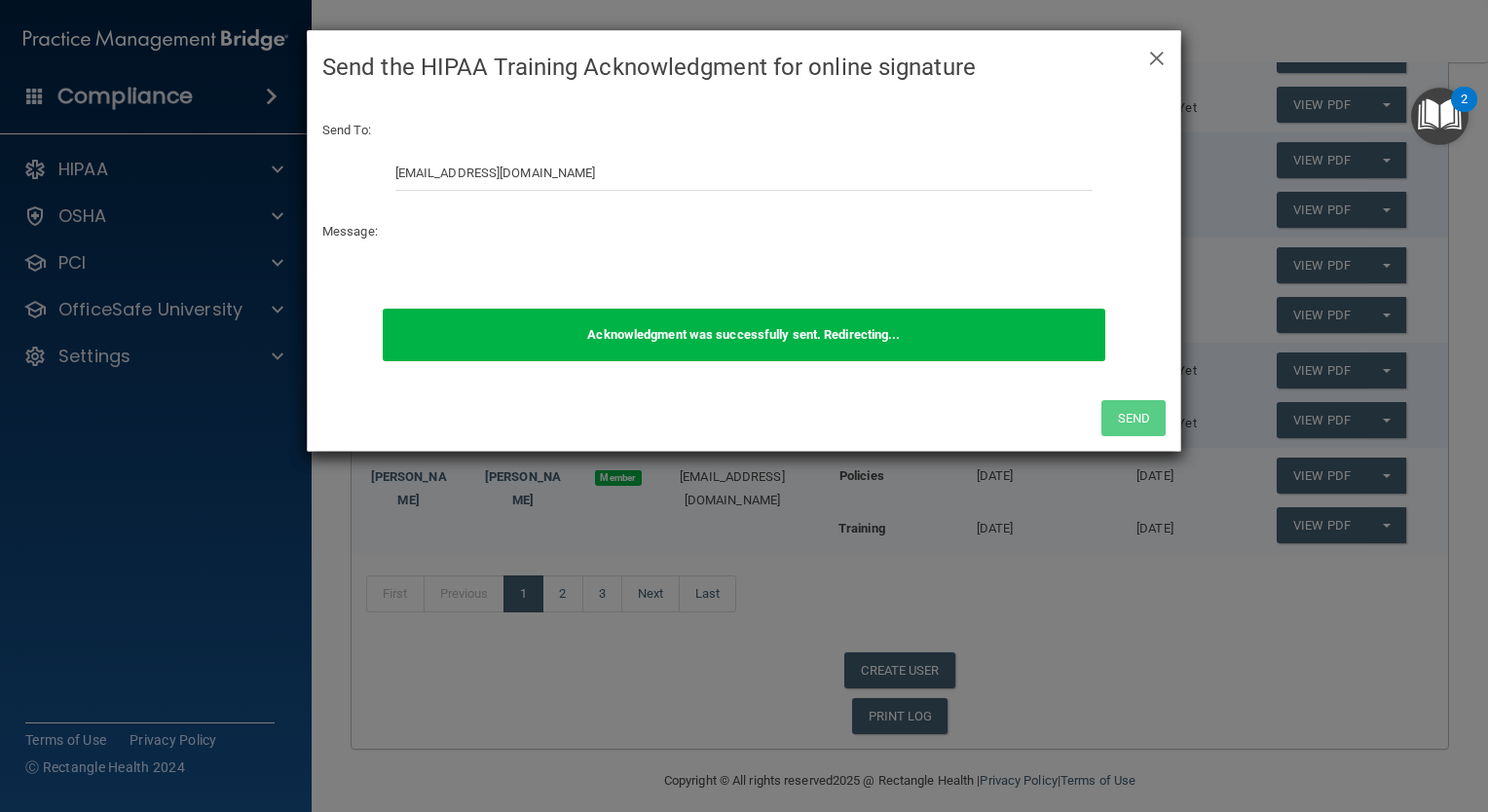
click at [1147, 59] on h4 "Send the HIPAA Training Acknowledgment for online signature" at bounding box center [744, 66] width 843 height 42
click at [1154, 52] on span "×" at bounding box center [1156, 55] width 18 height 38
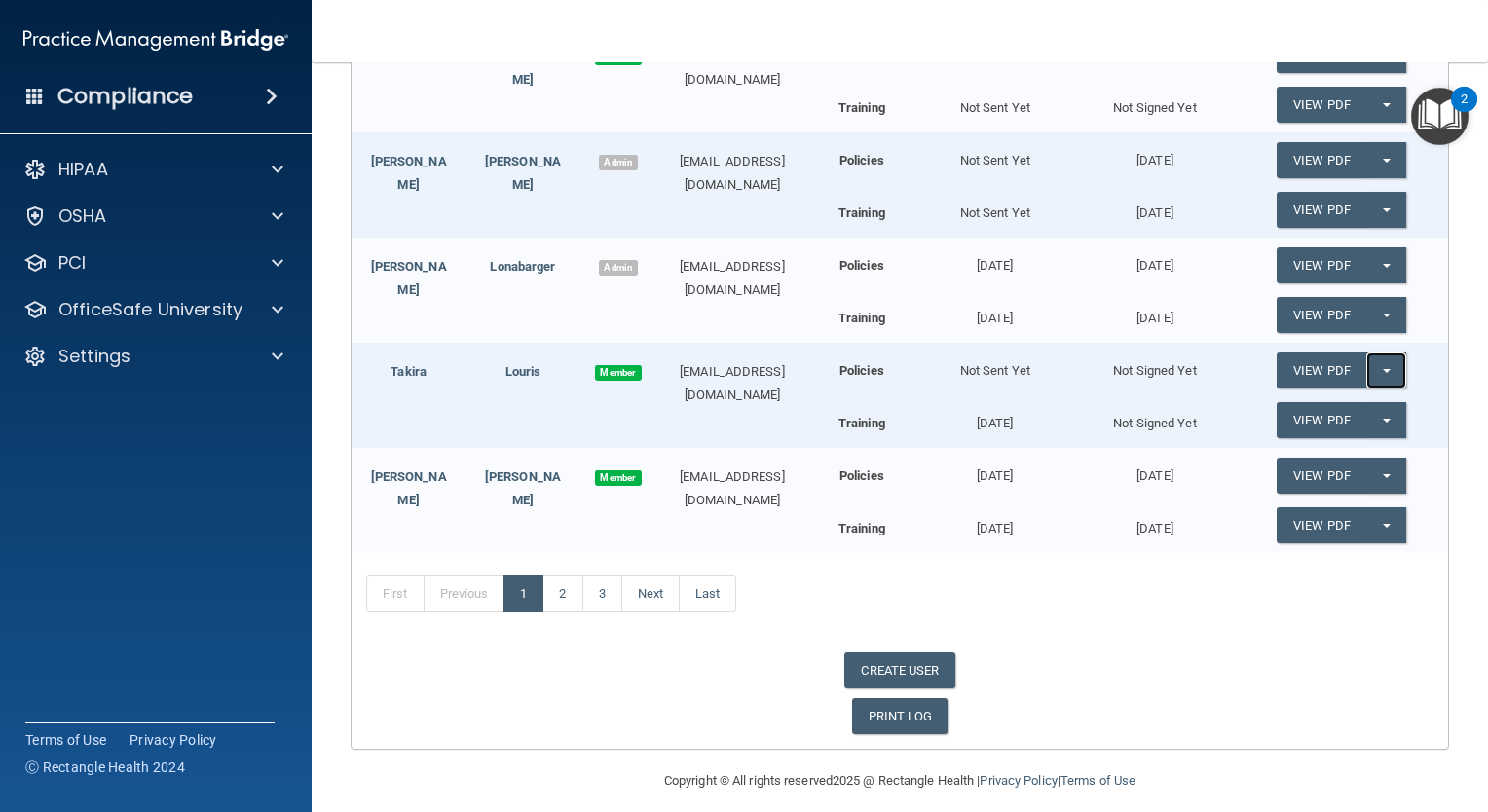
click at [1369, 374] on button "Split button!" at bounding box center [1385, 370] width 39 height 37
click at [1344, 412] on link "Send Acknowledgment" at bounding box center [1361, 410] width 169 height 30
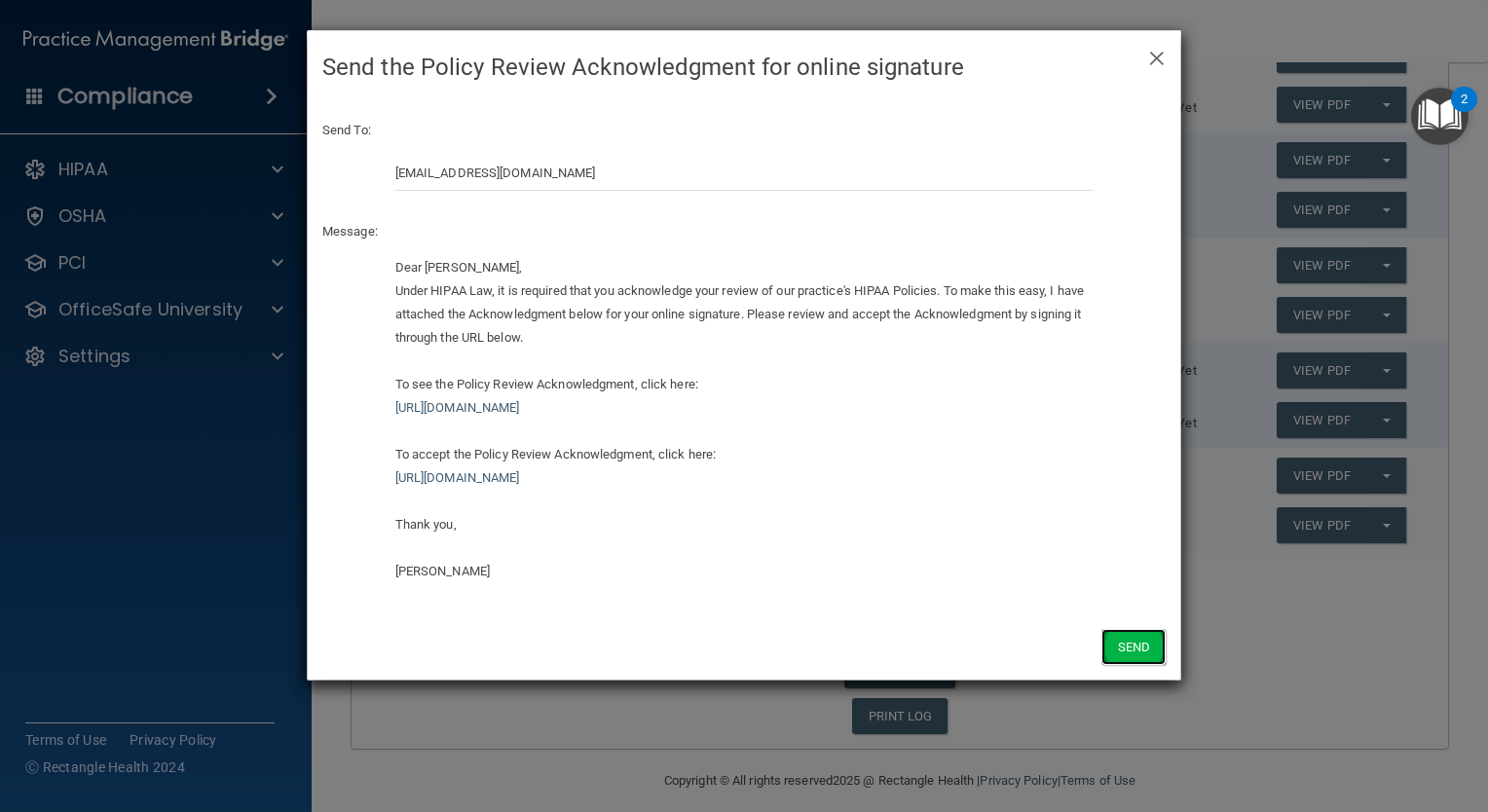
click at [1128, 645] on button "Send" at bounding box center [1133, 646] width 64 height 37
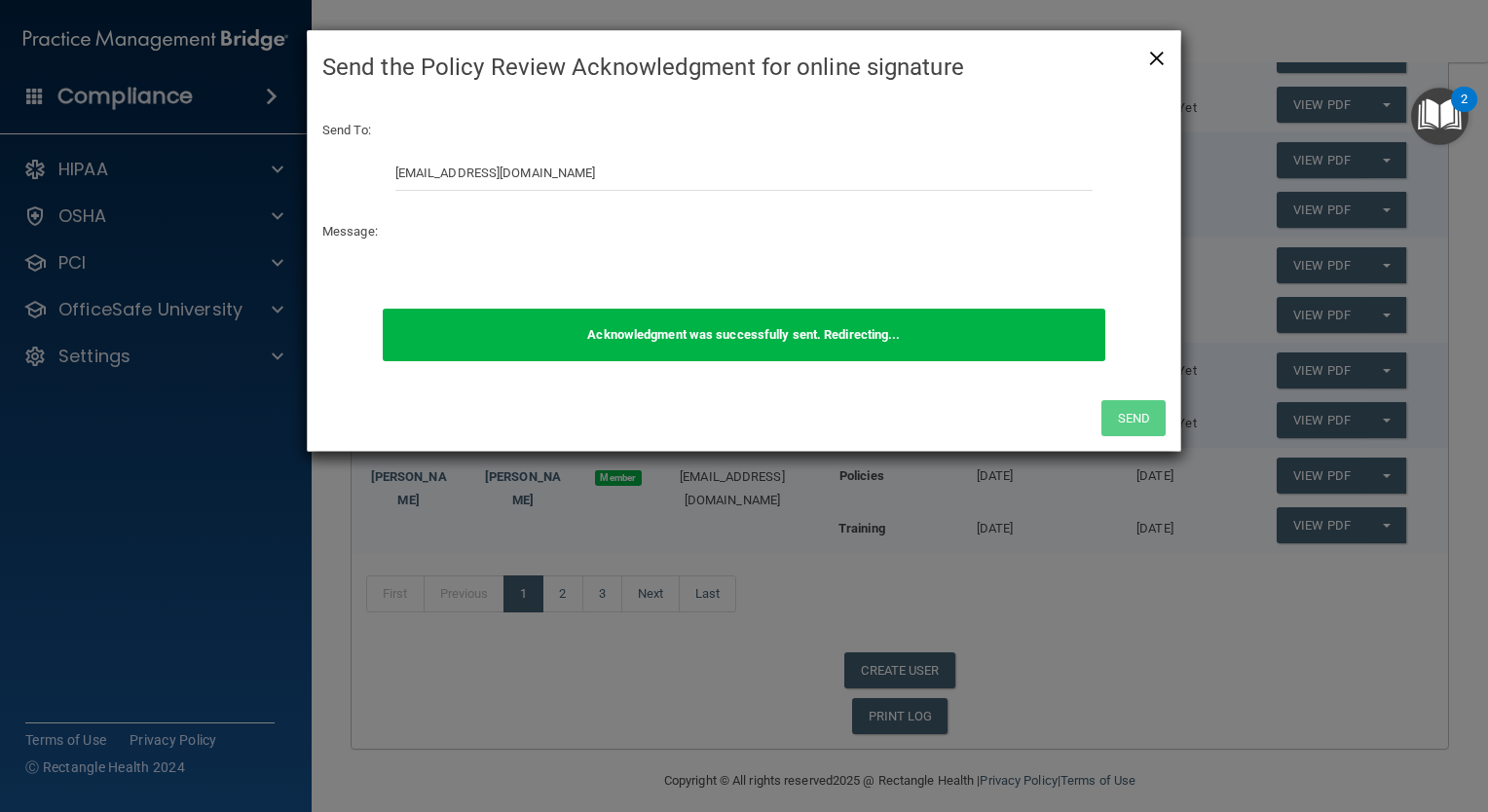
click at [1156, 54] on span "×" at bounding box center [1156, 55] width 18 height 38
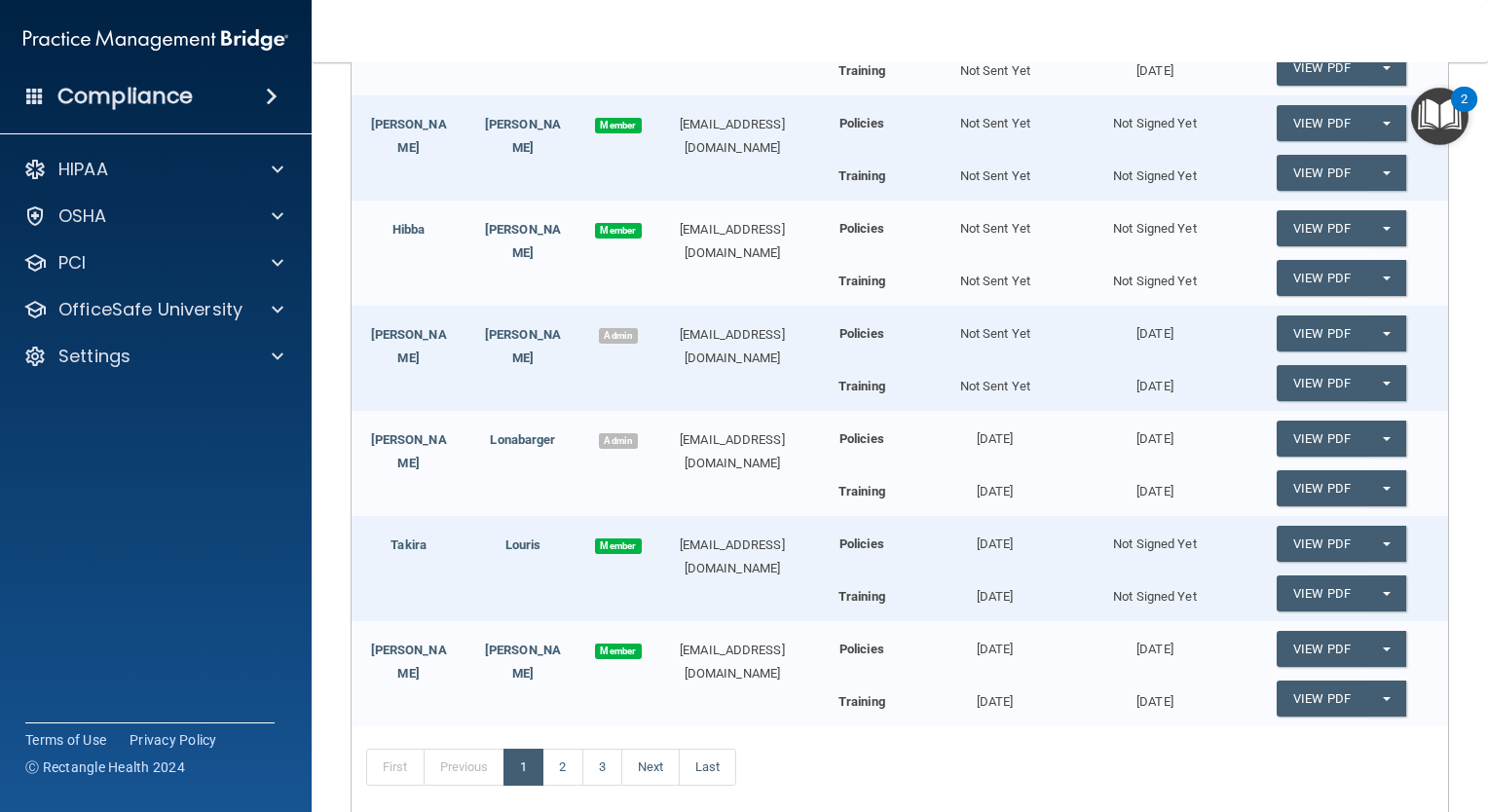
scroll to position [383, 0]
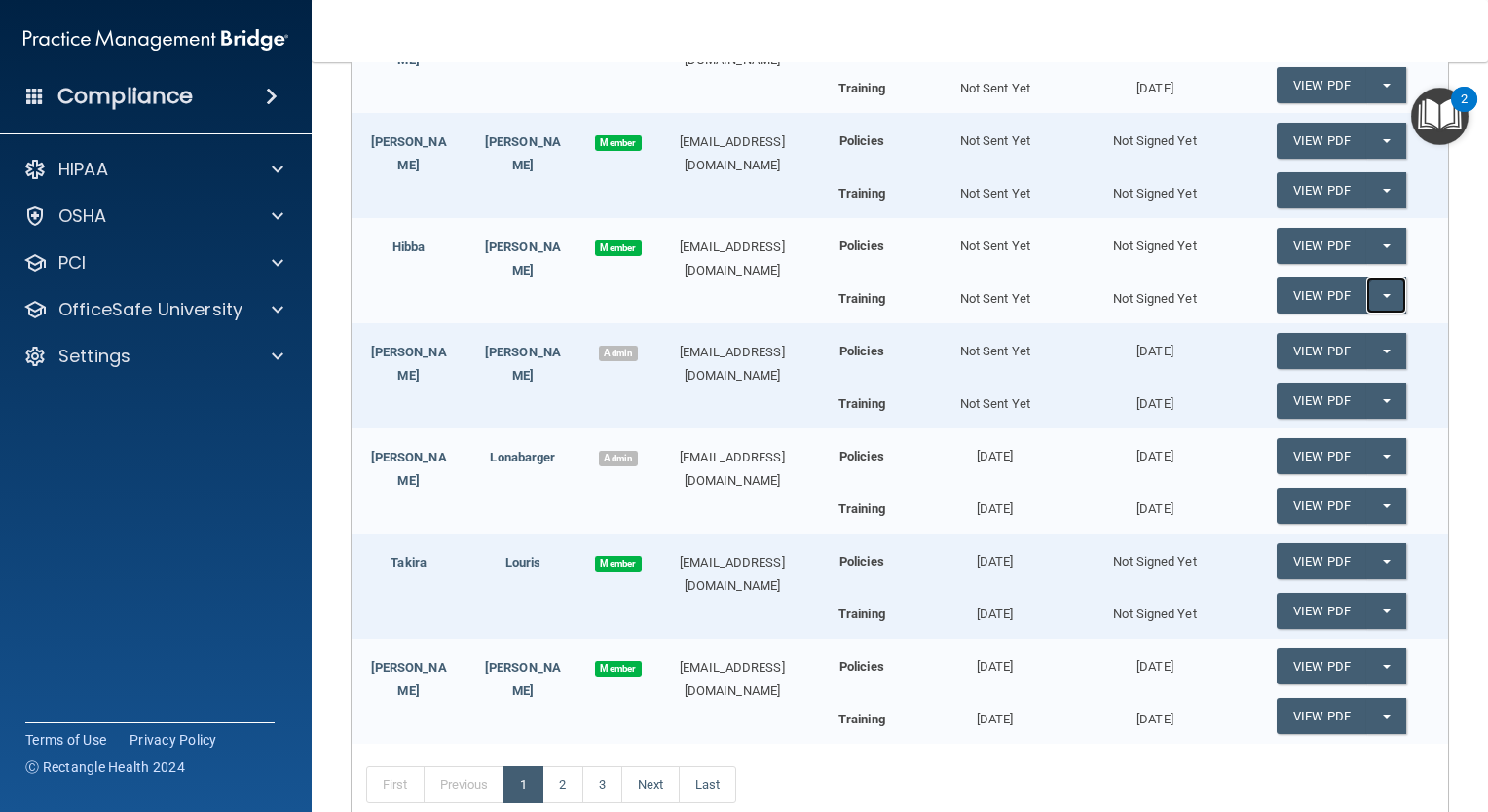
click at [1382, 294] on span "button" at bounding box center [1386, 296] width 8 height 4
click at [1364, 321] on link "Send Acknowledgment PDF" at bounding box center [1374, 335] width 194 height 30
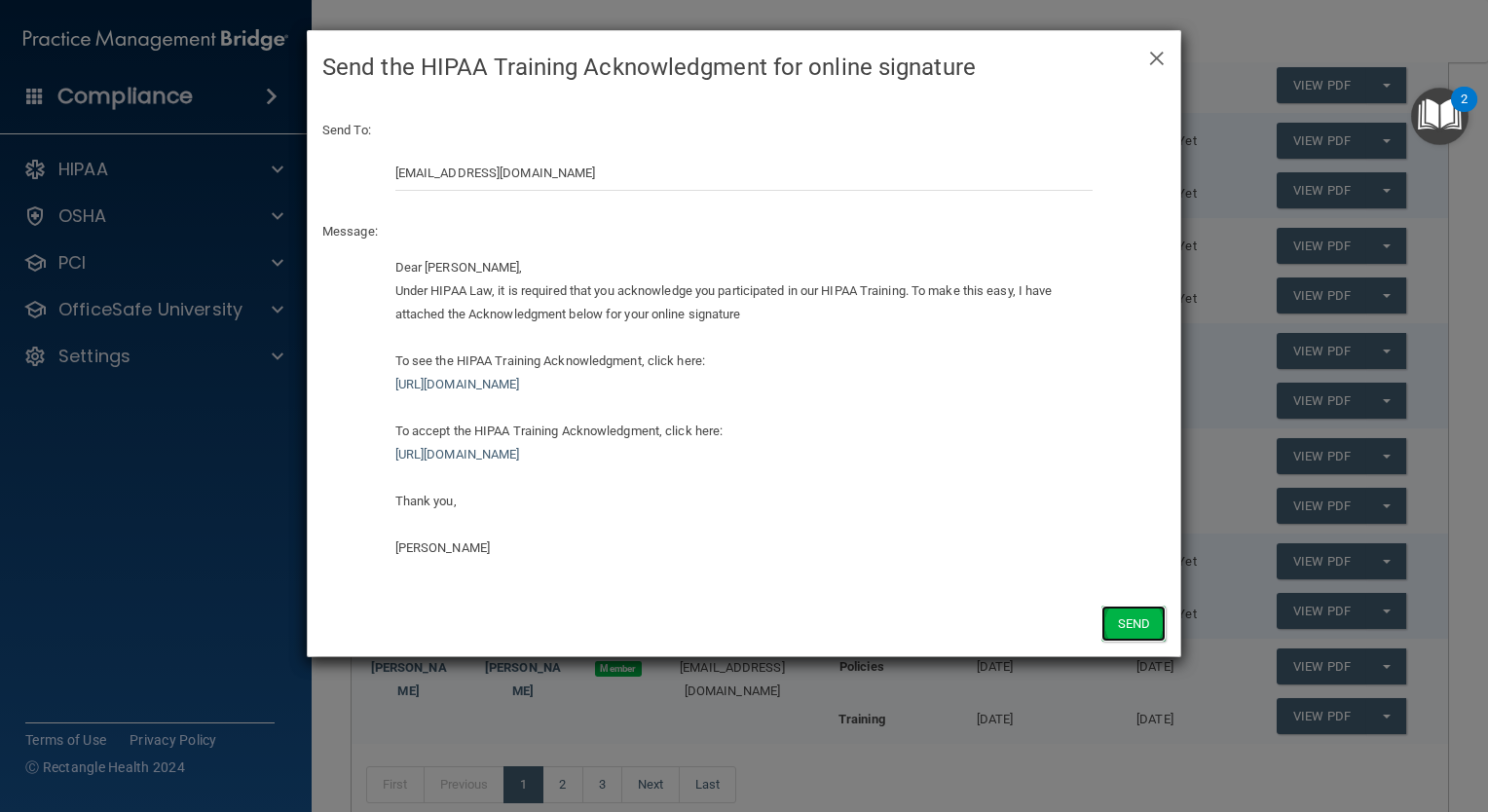
click at [1149, 612] on button "Send" at bounding box center [1133, 624] width 64 height 37
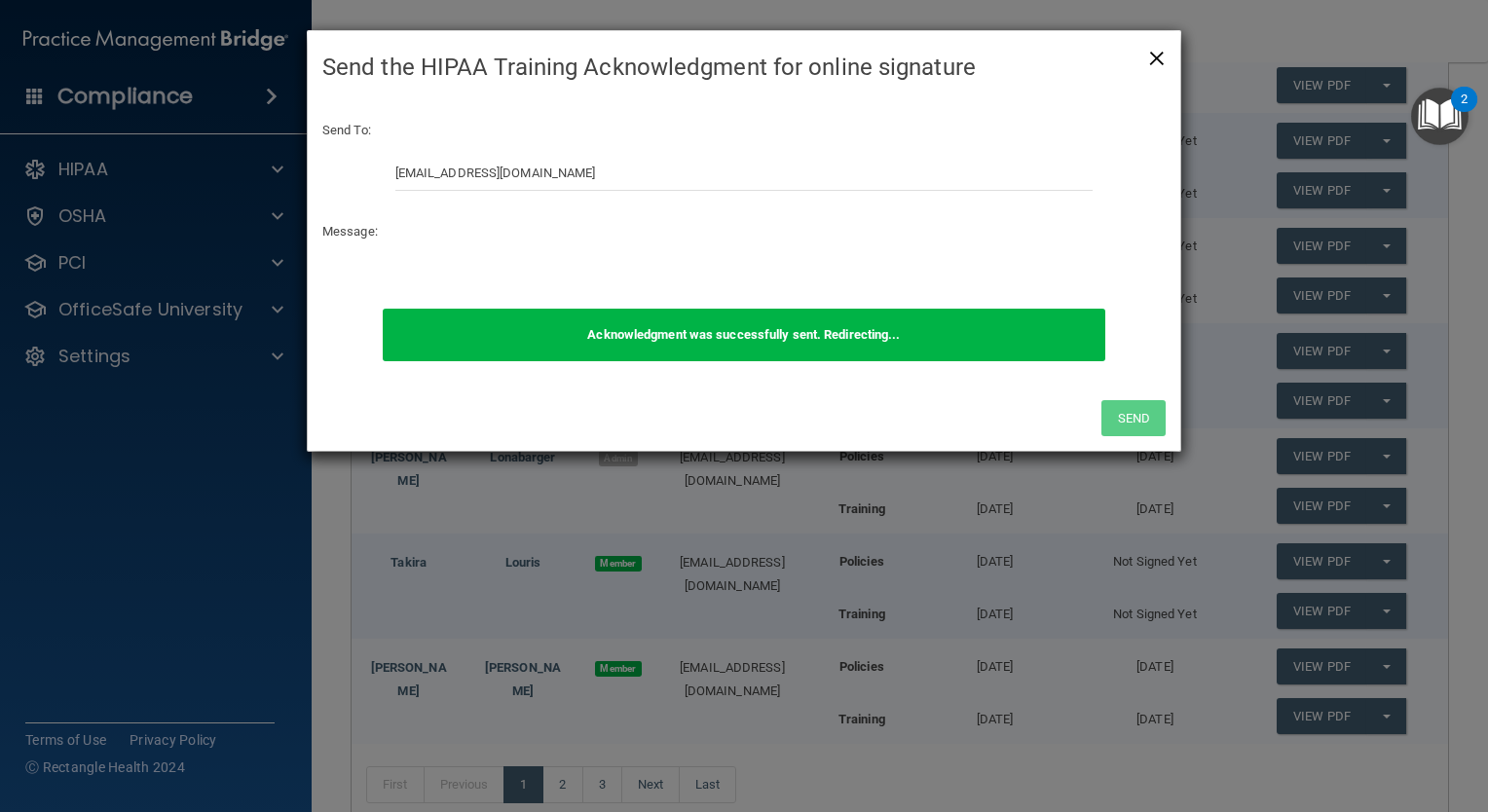
click at [1158, 54] on span "×" at bounding box center [1156, 55] width 18 height 38
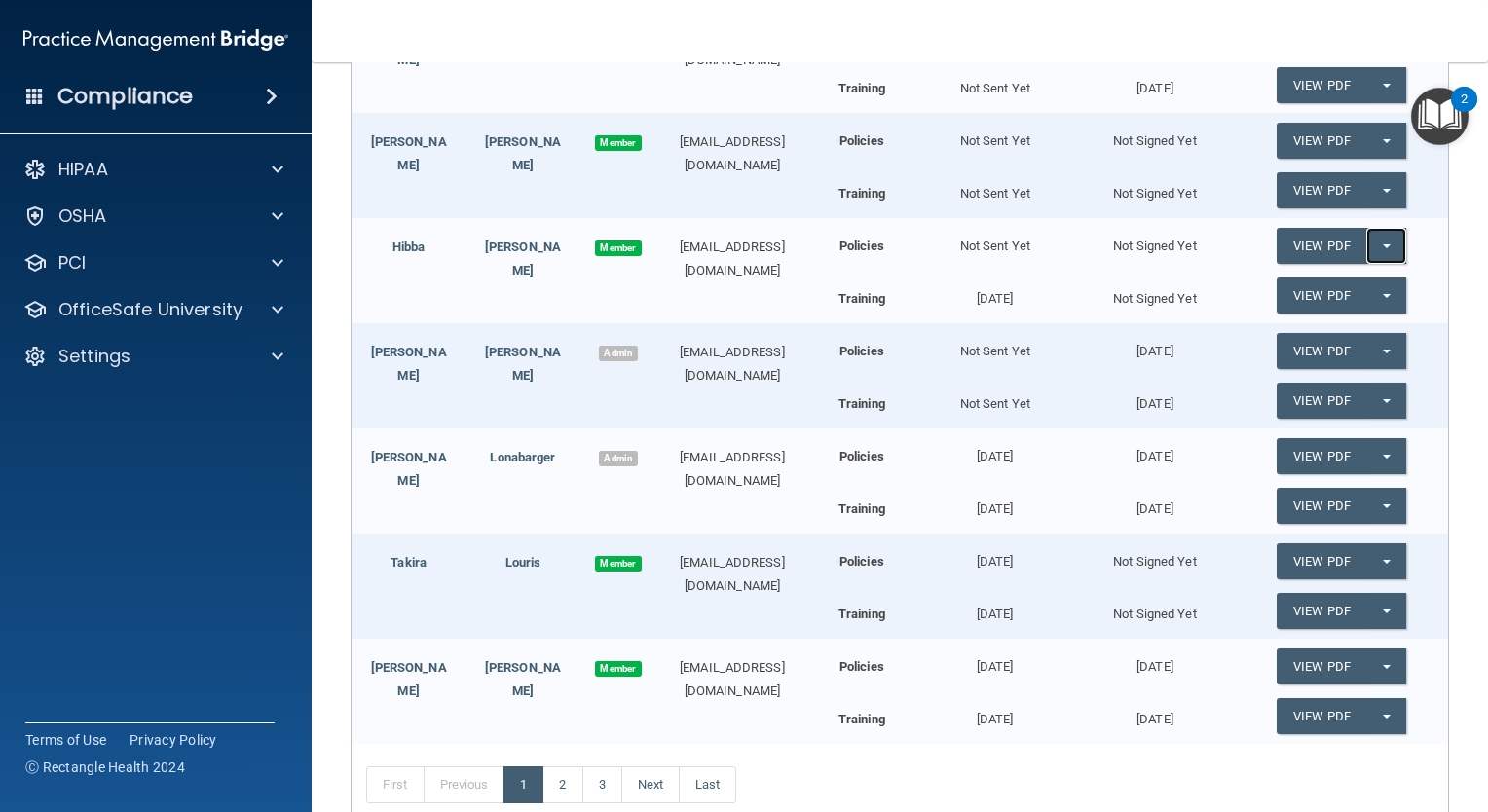
click at [1377, 241] on button "Split button!" at bounding box center [1385, 246] width 39 height 37
click at [1324, 283] on link "Send Acknowledgment" at bounding box center [1361, 285] width 169 height 30
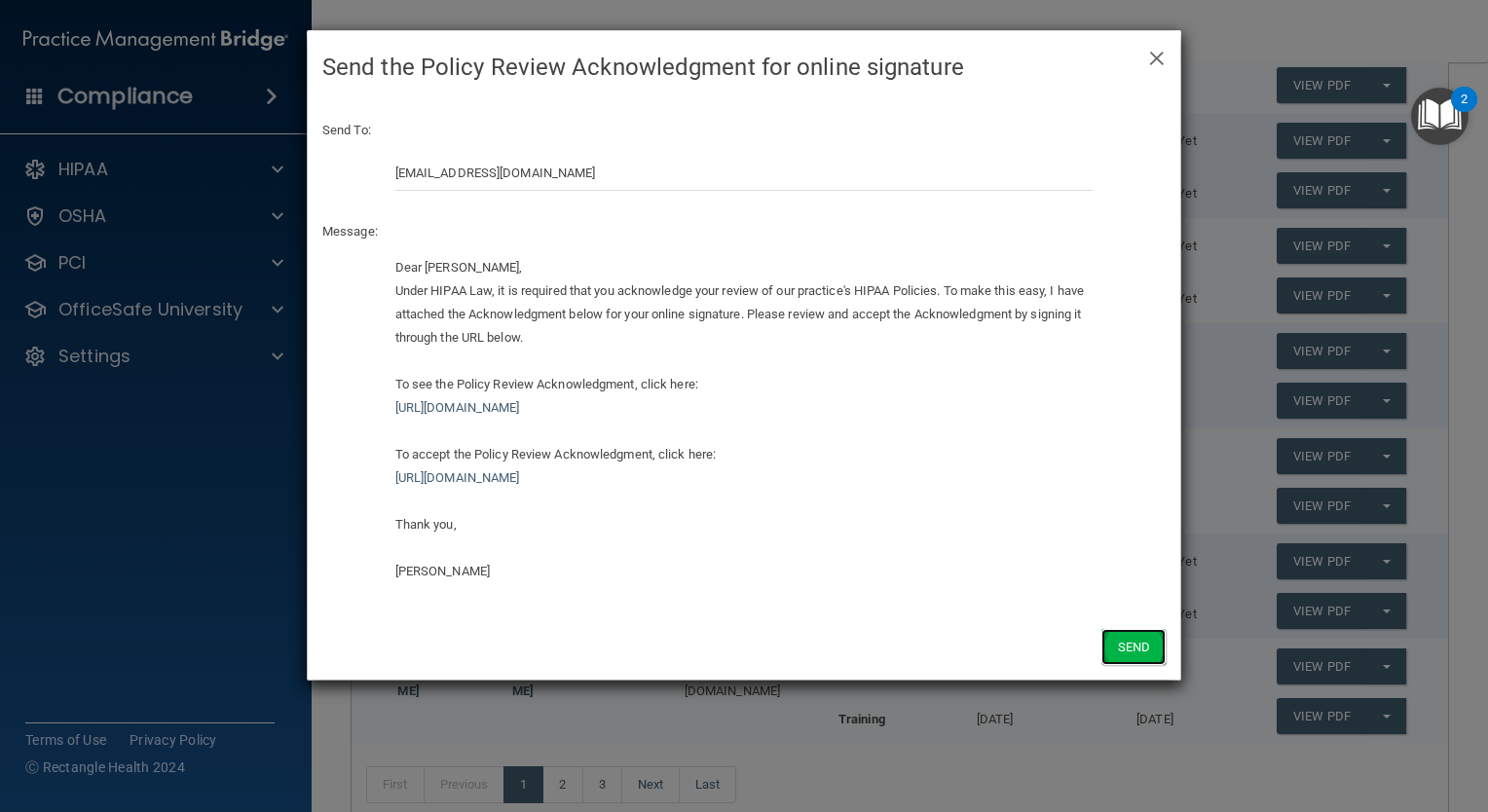
click at [1134, 648] on button "Send" at bounding box center [1133, 646] width 64 height 37
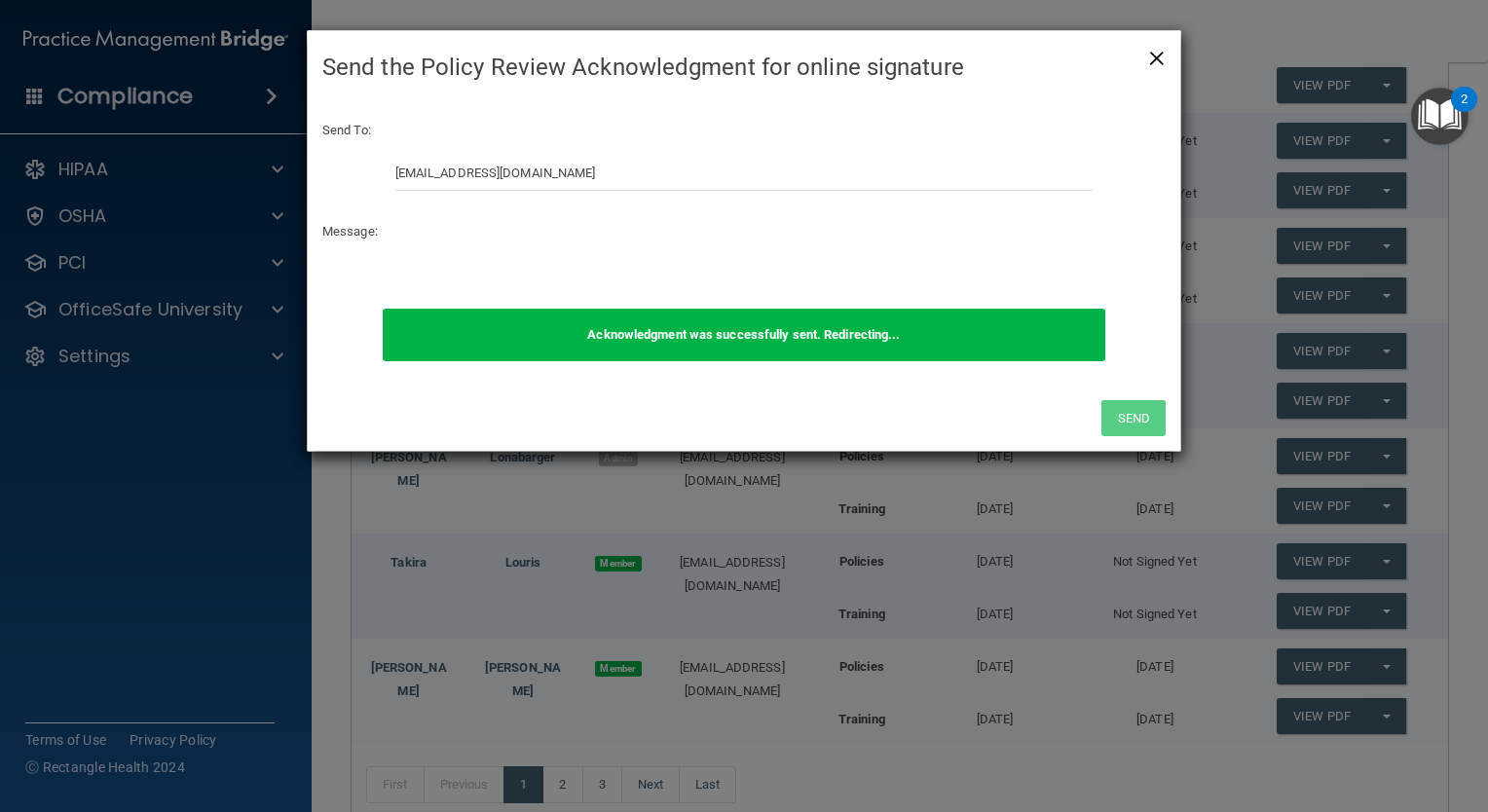
click at [1158, 60] on span "×" at bounding box center [1156, 55] width 18 height 38
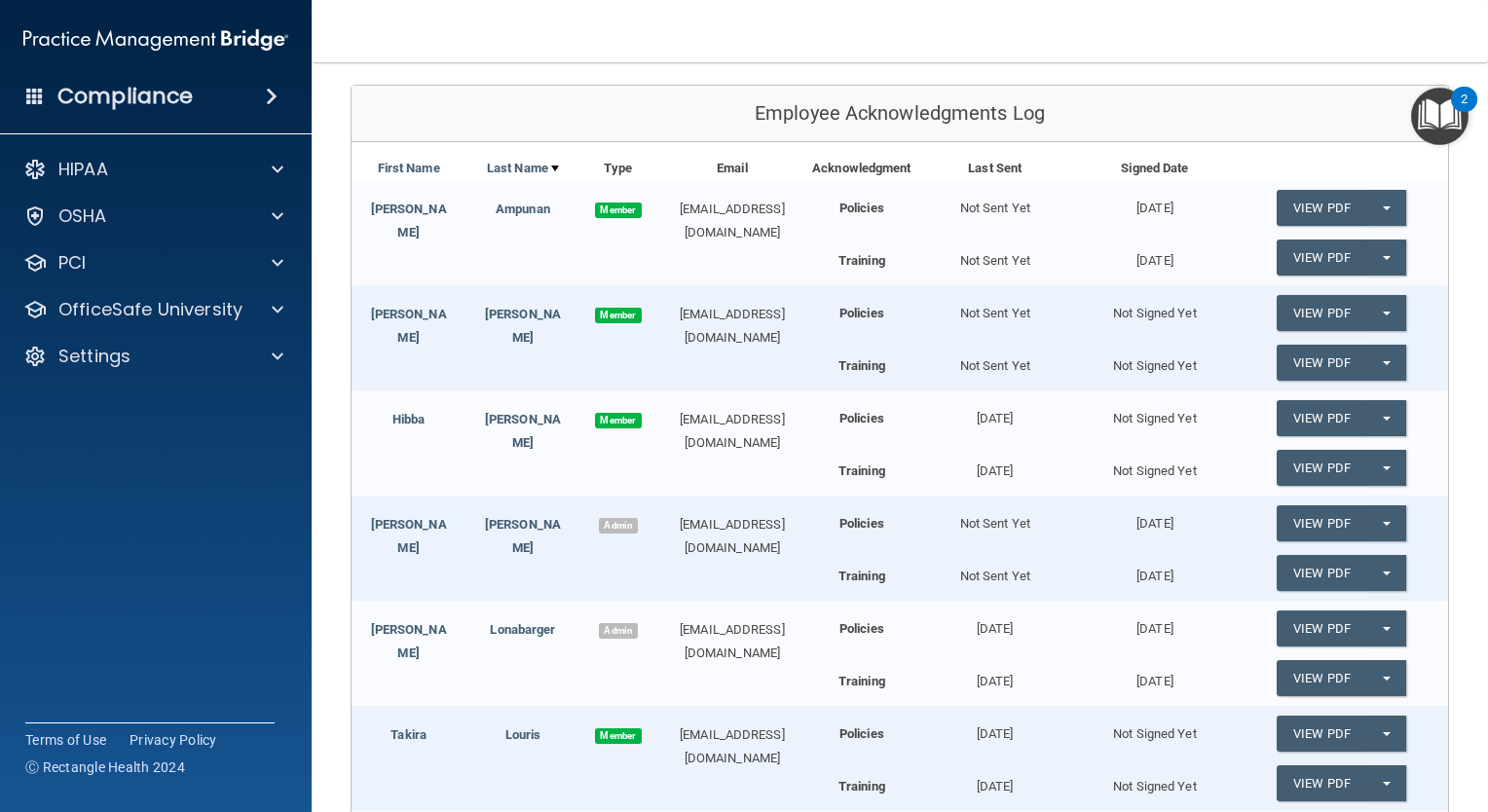
scroll to position [202, 0]
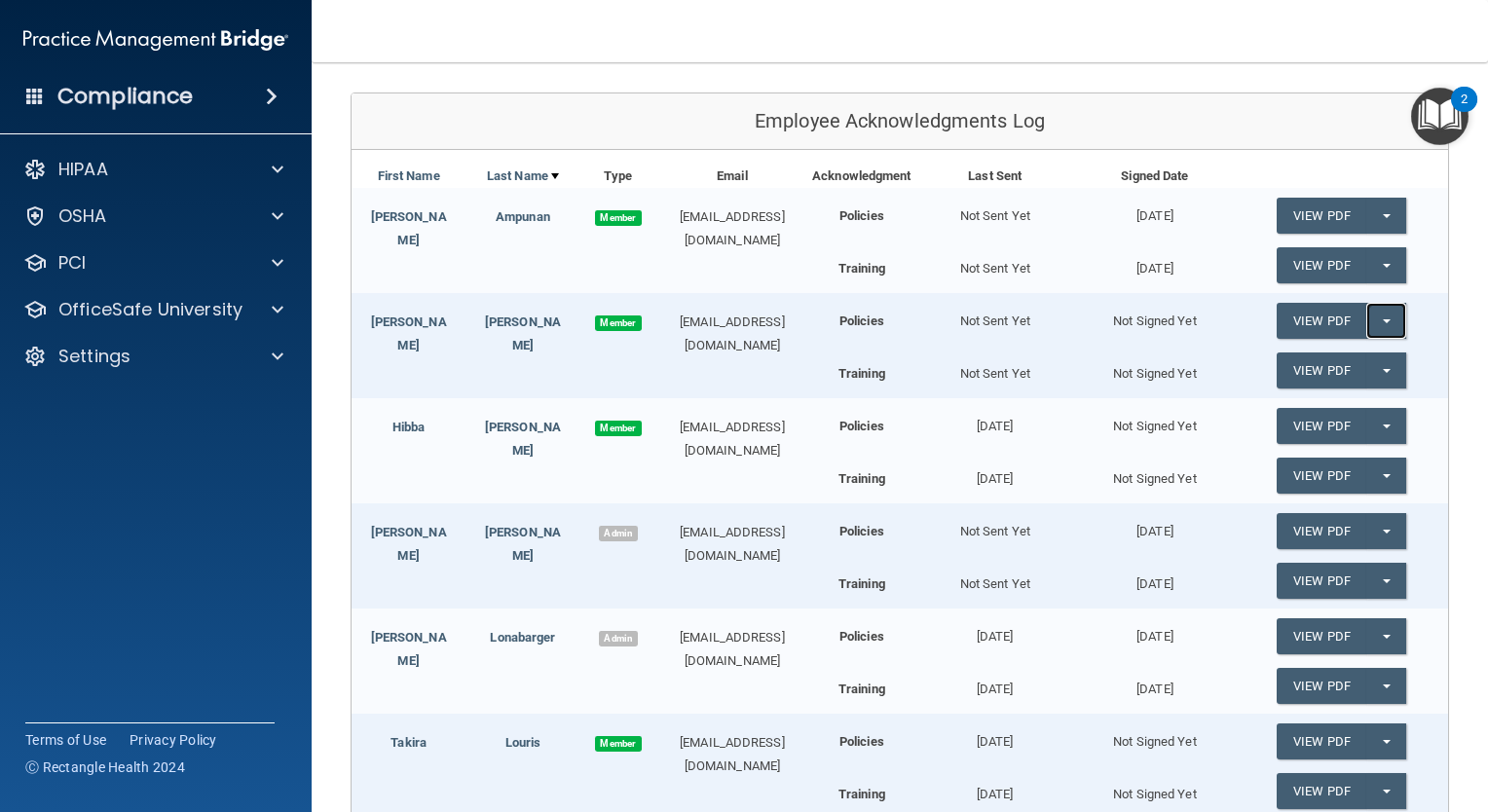
click at [1366, 319] on button "Split button!" at bounding box center [1385, 321] width 39 height 37
click at [1338, 358] on link "Send Acknowledgment" at bounding box center [1361, 360] width 169 height 30
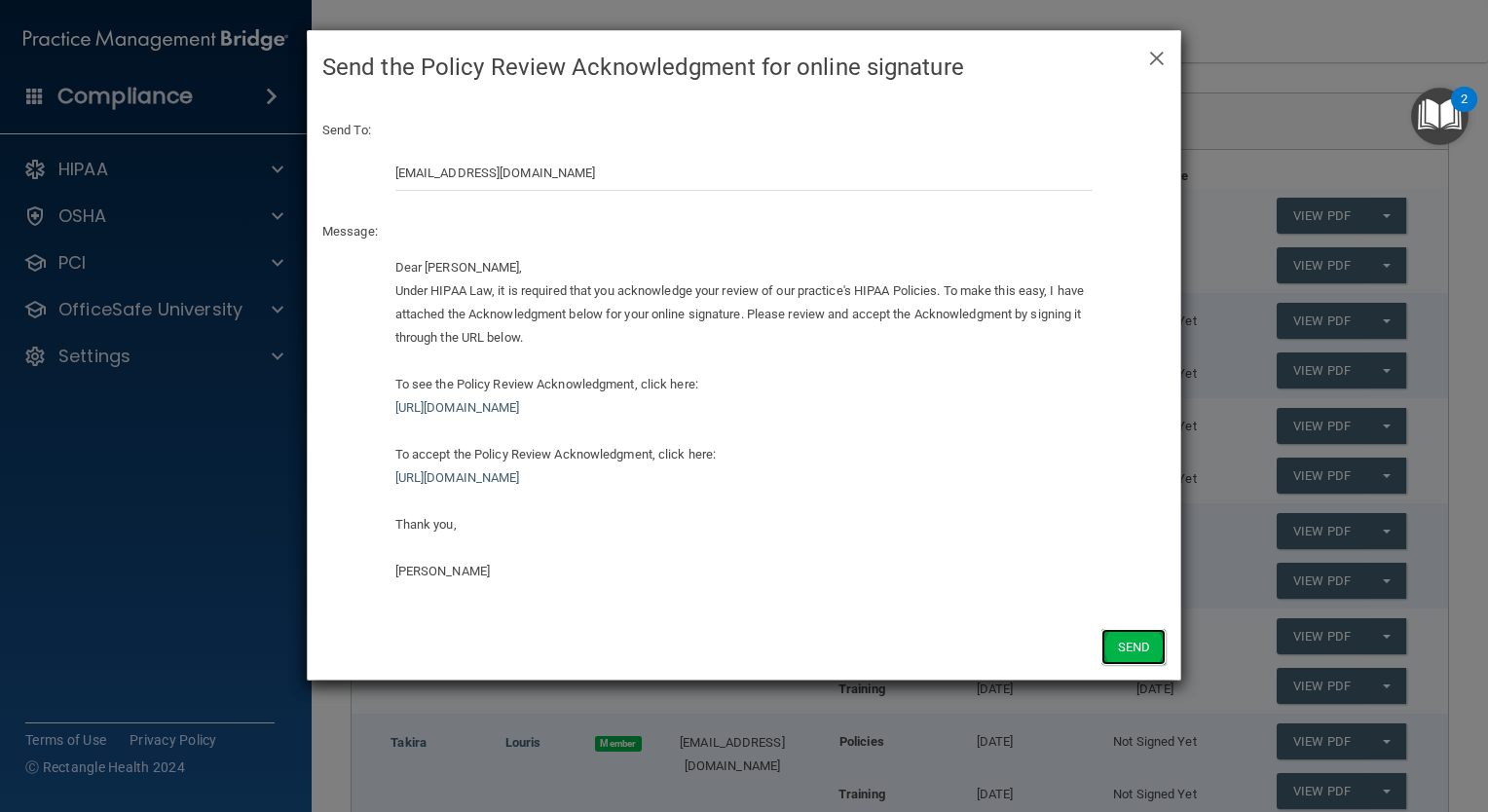
click at [1134, 642] on button "Send" at bounding box center [1133, 646] width 64 height 37
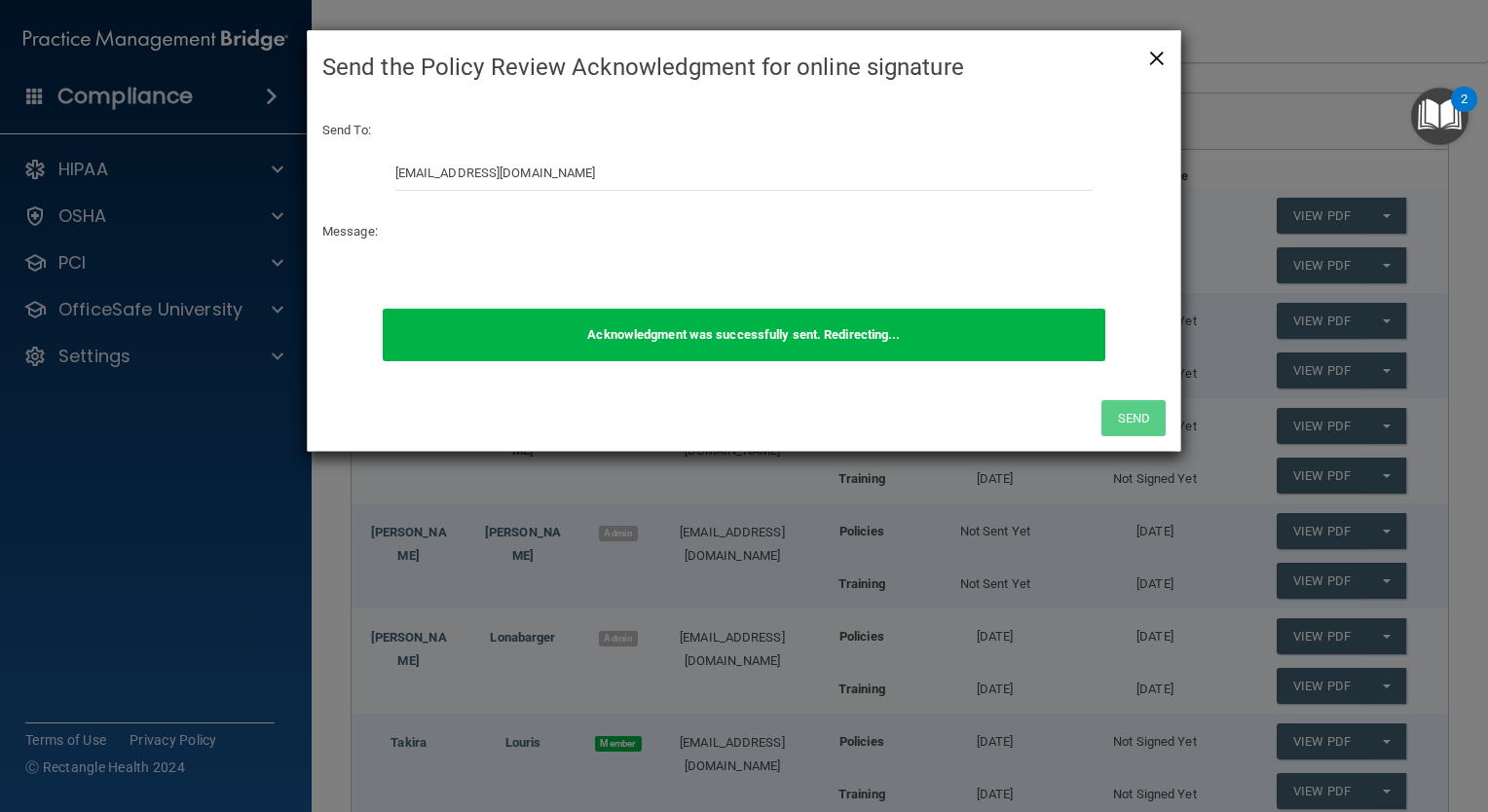
click at [1156, 58] on span "×" at bounding box center [1156, 55] width 18 height 38
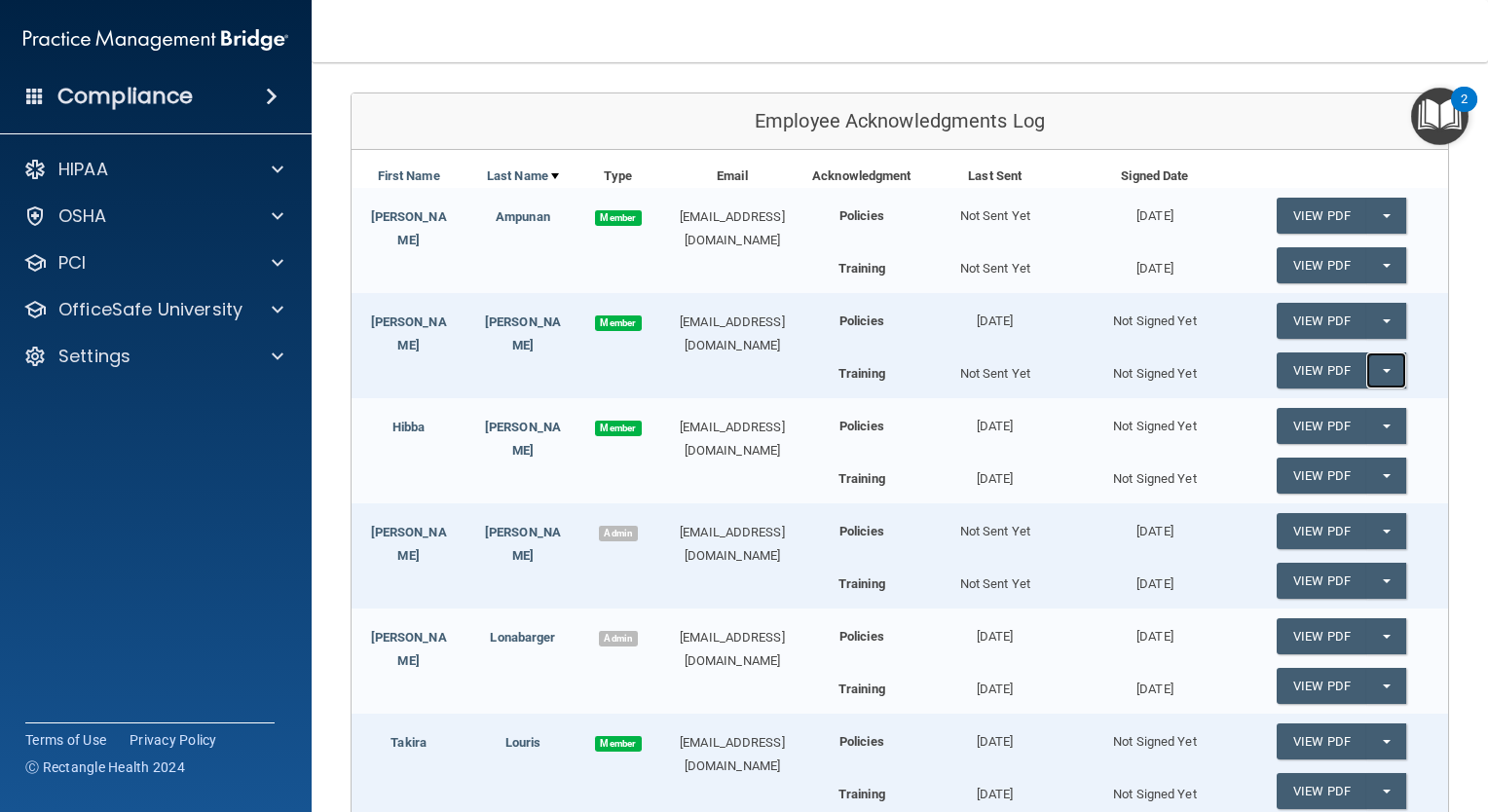
click at [1382, 371] on span "button" at bounding box center [1386, 371] width 8 height 4
click at [1301, 403] on link "Send Acknowledgment PDF" at bounding box center [1374, 410] width 194 height 30
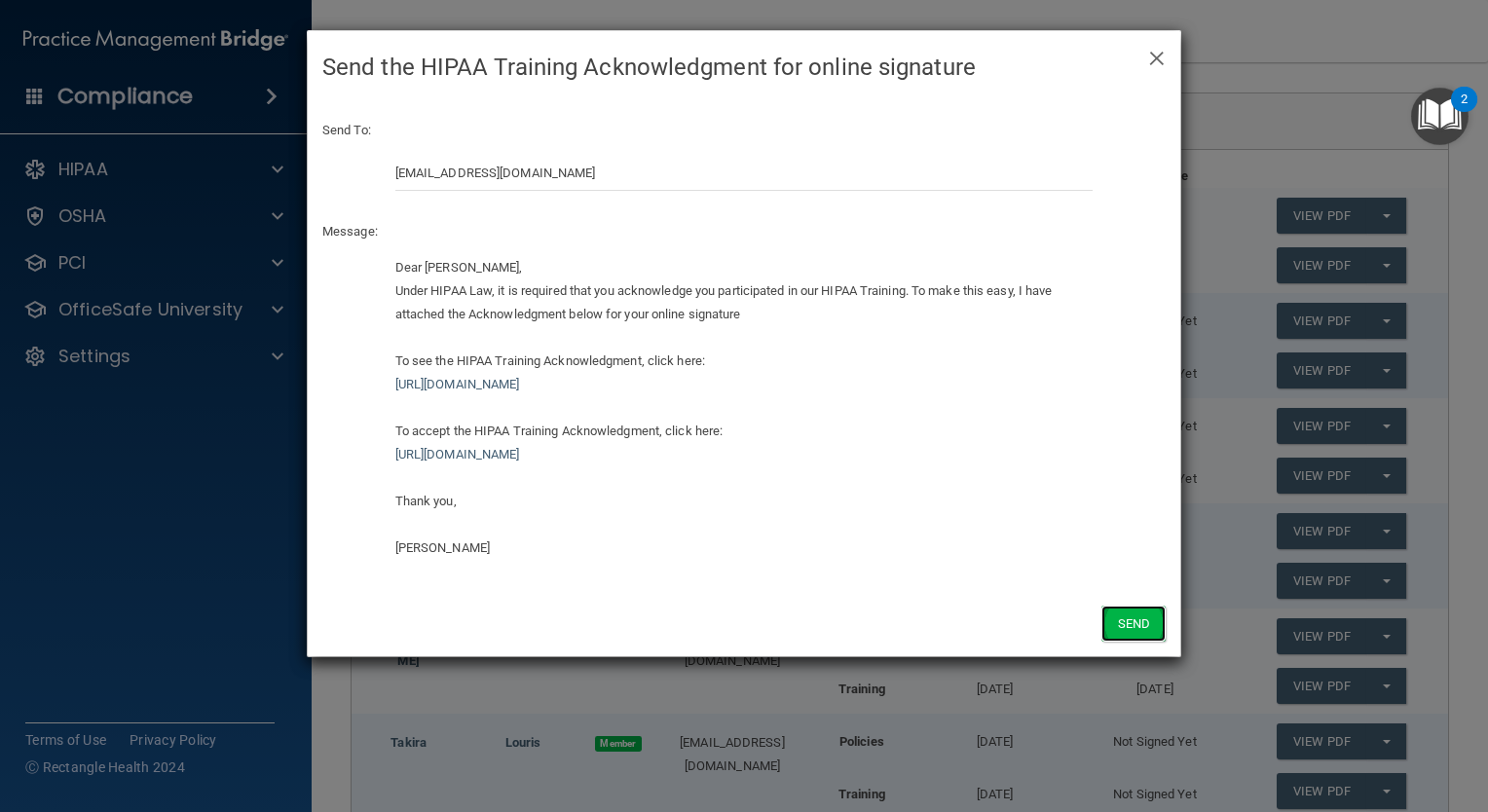
click at [1134, 622] on button "Send" at bounding box center [1133, 624] width 64 height 37
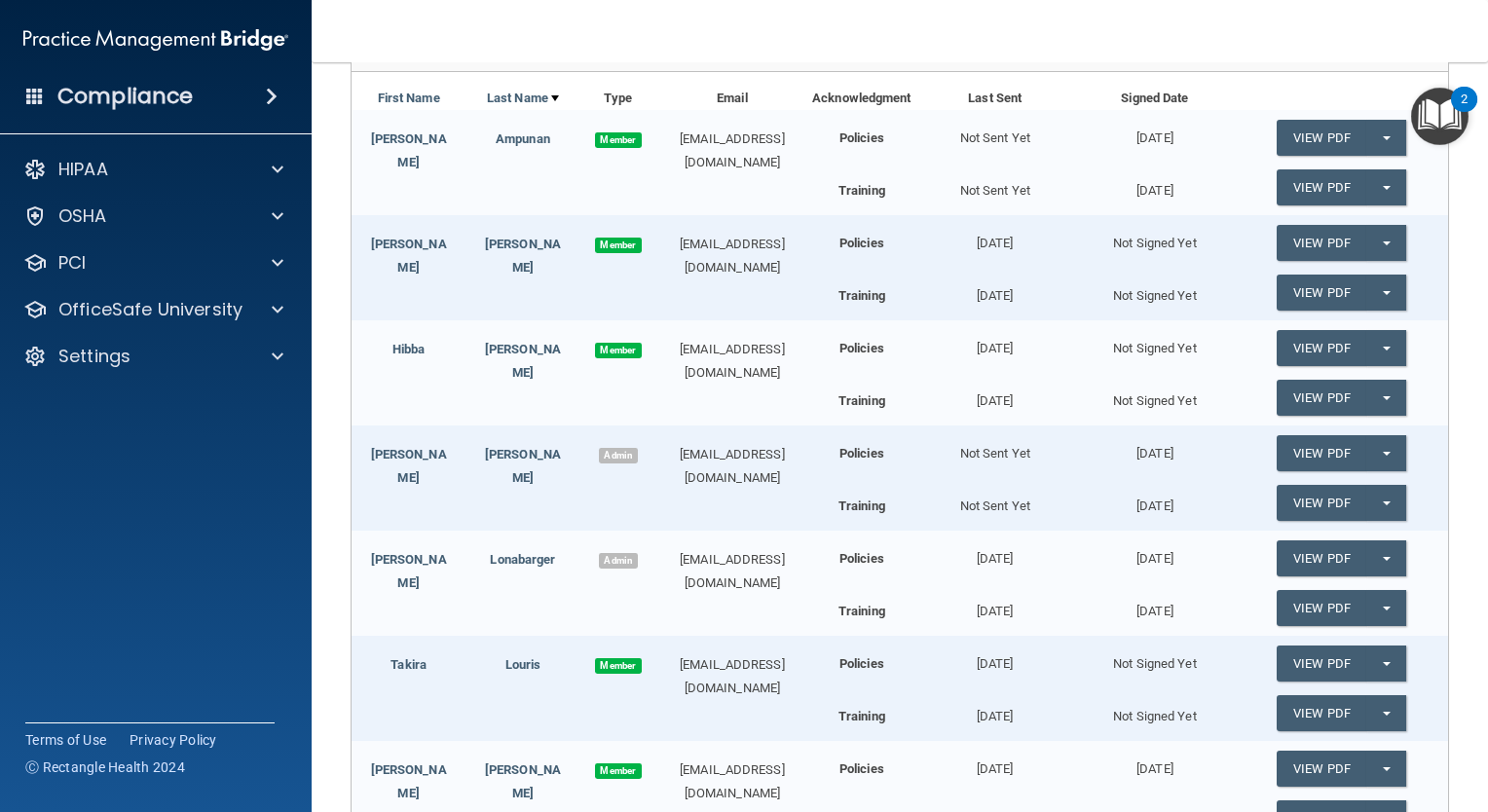
scroll to position [583, 0]
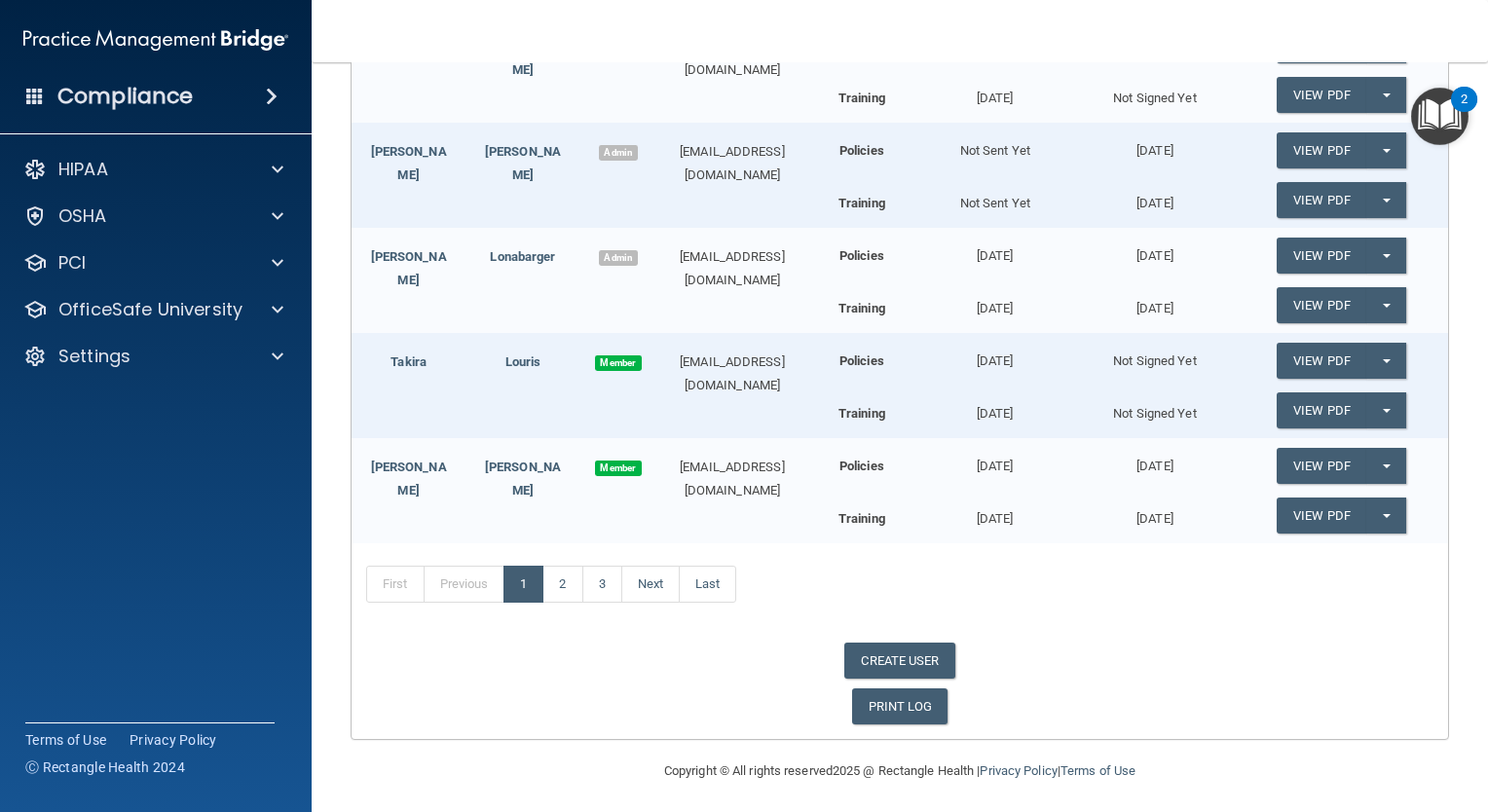
click at [270, 92] on span at bounding box center [271, 97] width 12 height 24
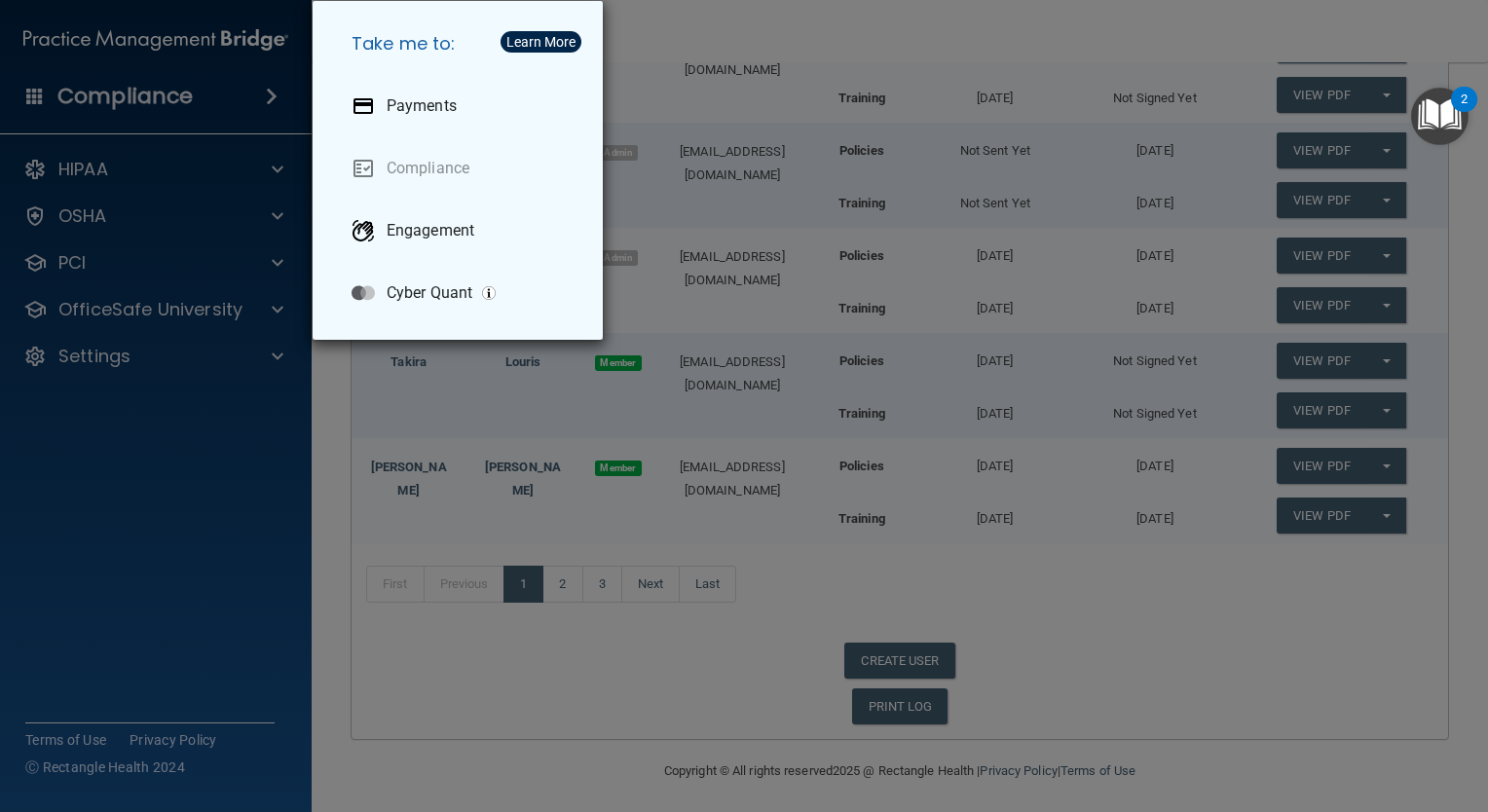
click at [666, 24] on div "Take me to: Payments Compliance Engagement Cyber Quant" at bounding box center [744, 406] width 1488 height 812
